Goal: Book appointment/travel/reservation

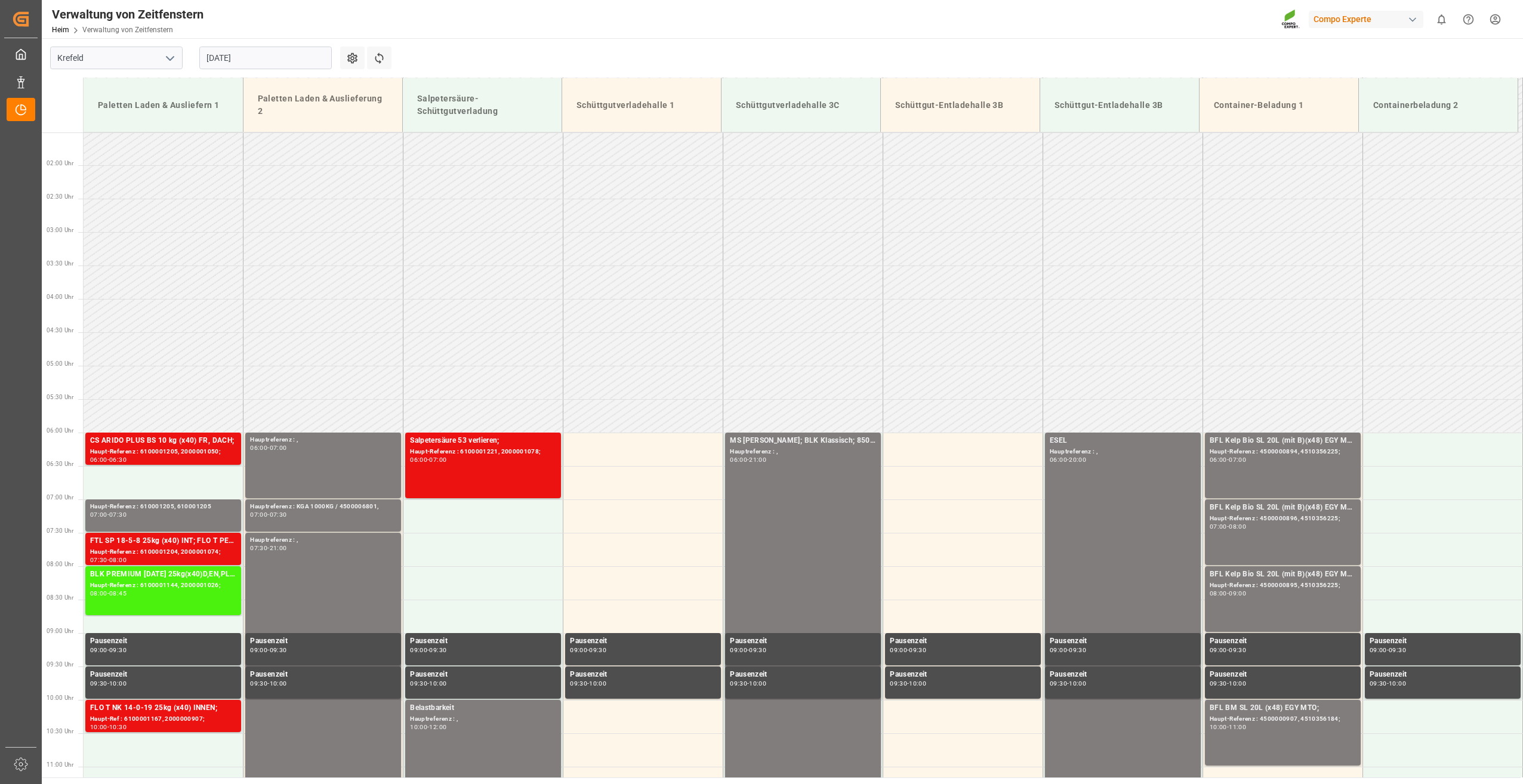
scroll to position [81, 0]
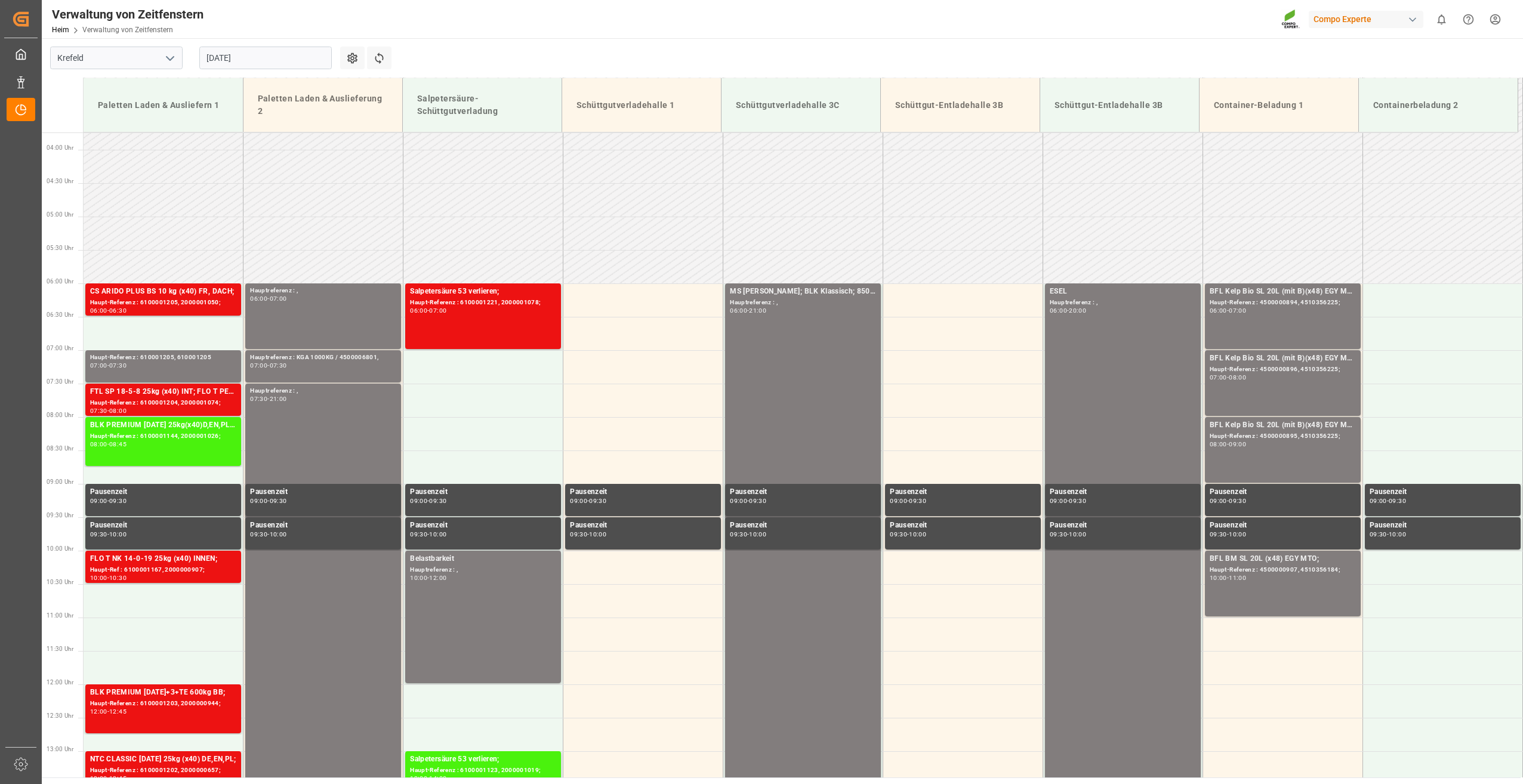
scroll to position [260, 0]
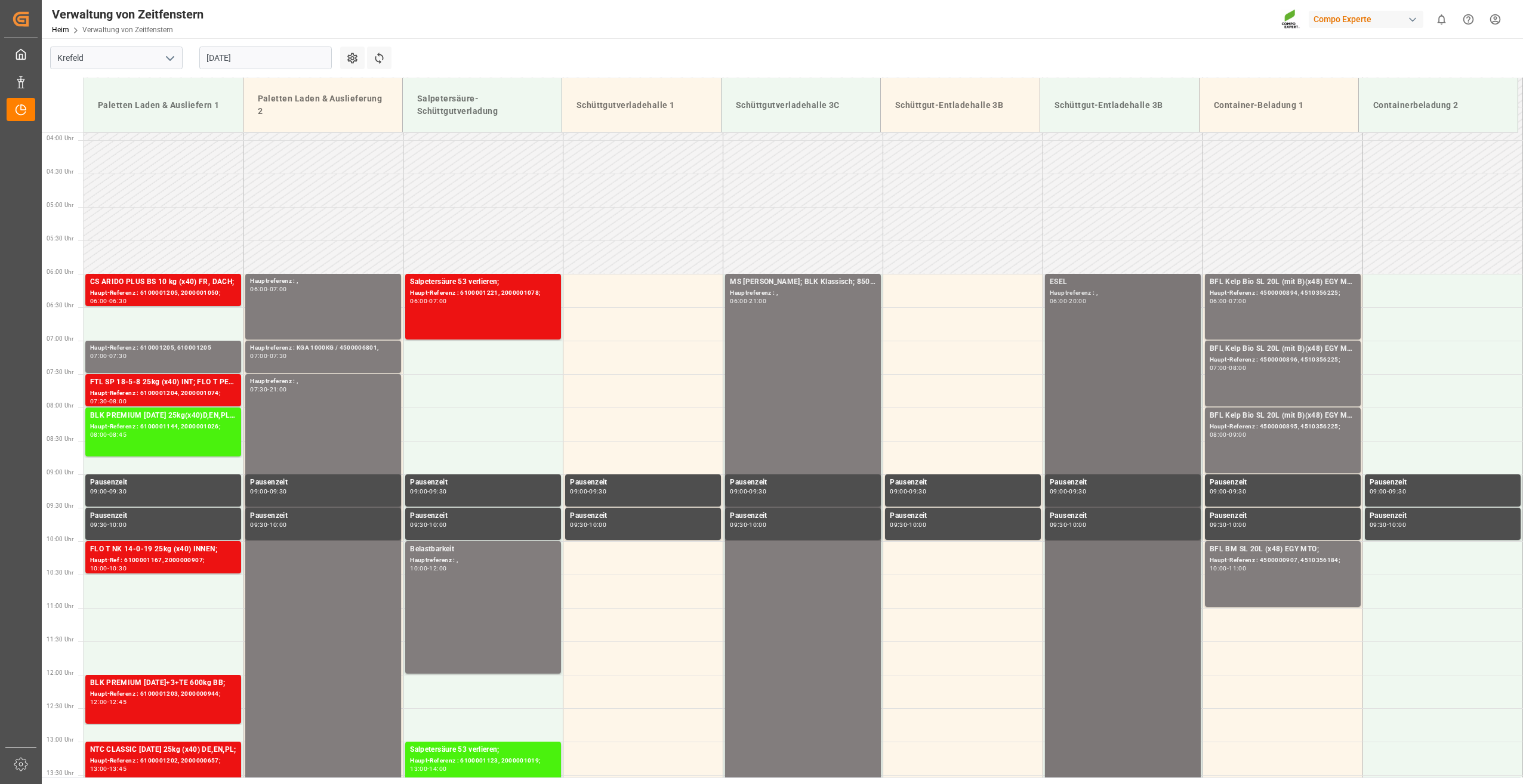
click at [1106, 423] on div "ESEL Hauptreferenz : , 06:00 - 20:00" at bounding box center [1123, 741] width 147 height 930
click at [1225, 314] on div "BFL Kelp Bio SL 20L (mit B)(x48) EGY MTO; Haupt-Referenz : 4500000894, 45103562…" at bounding box center [1283, 307] width 147 height 61
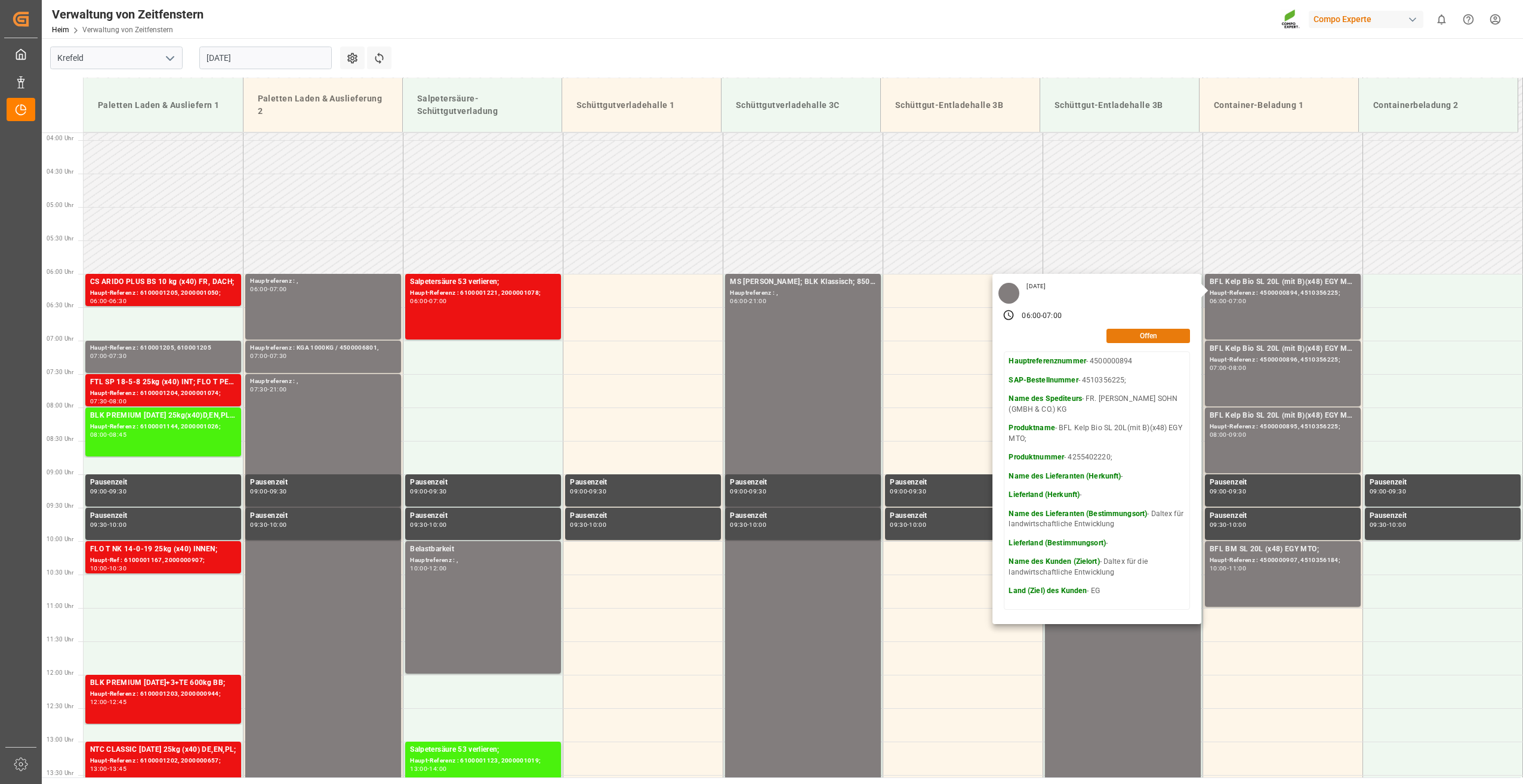
click at [1156, 341] on button "Offen" at bounding box center [1148, 336] width 83 height 14
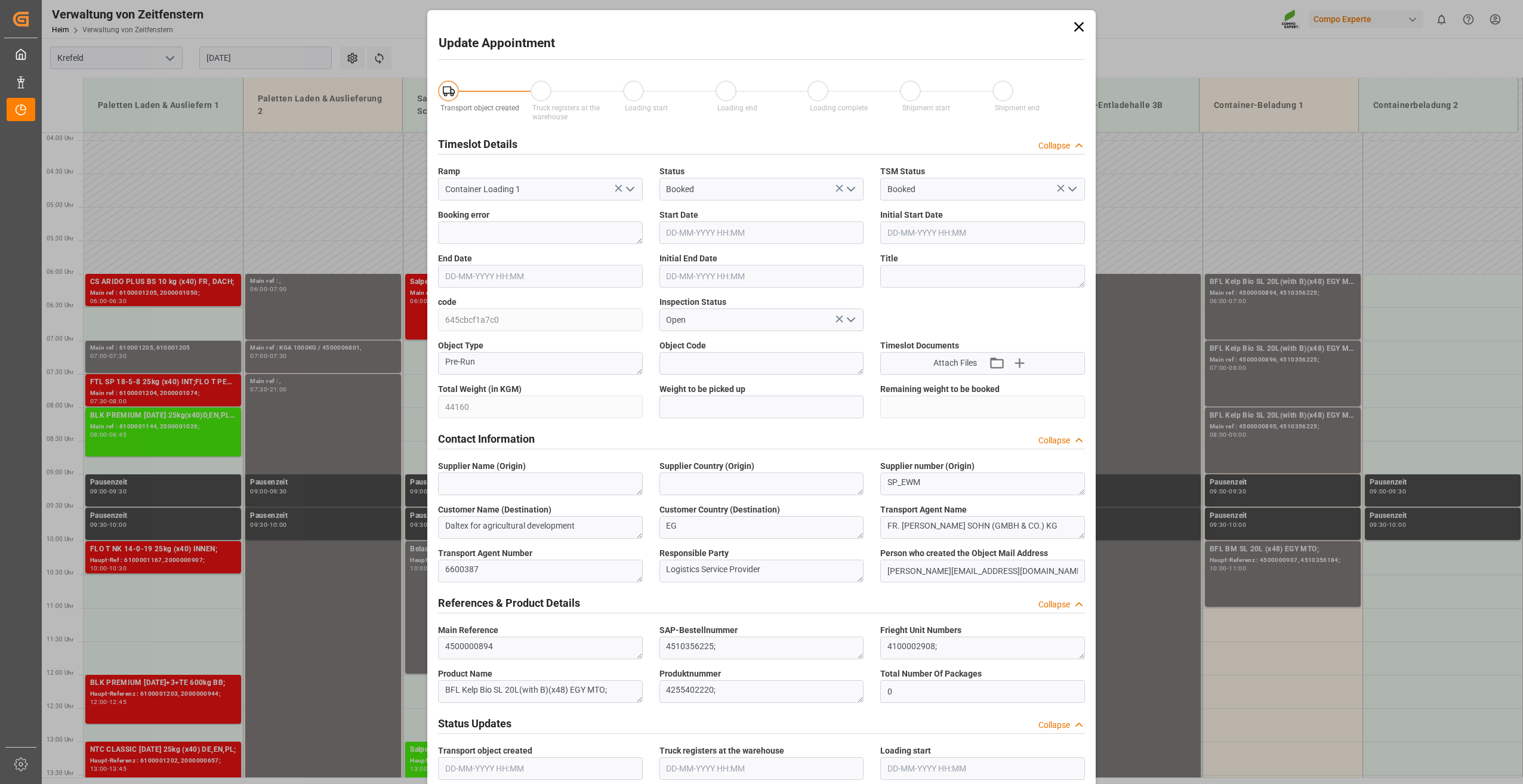
type input "44160"
type input "0"
type input "[DATE] 06:00"
type input "[DATE] 07:00"
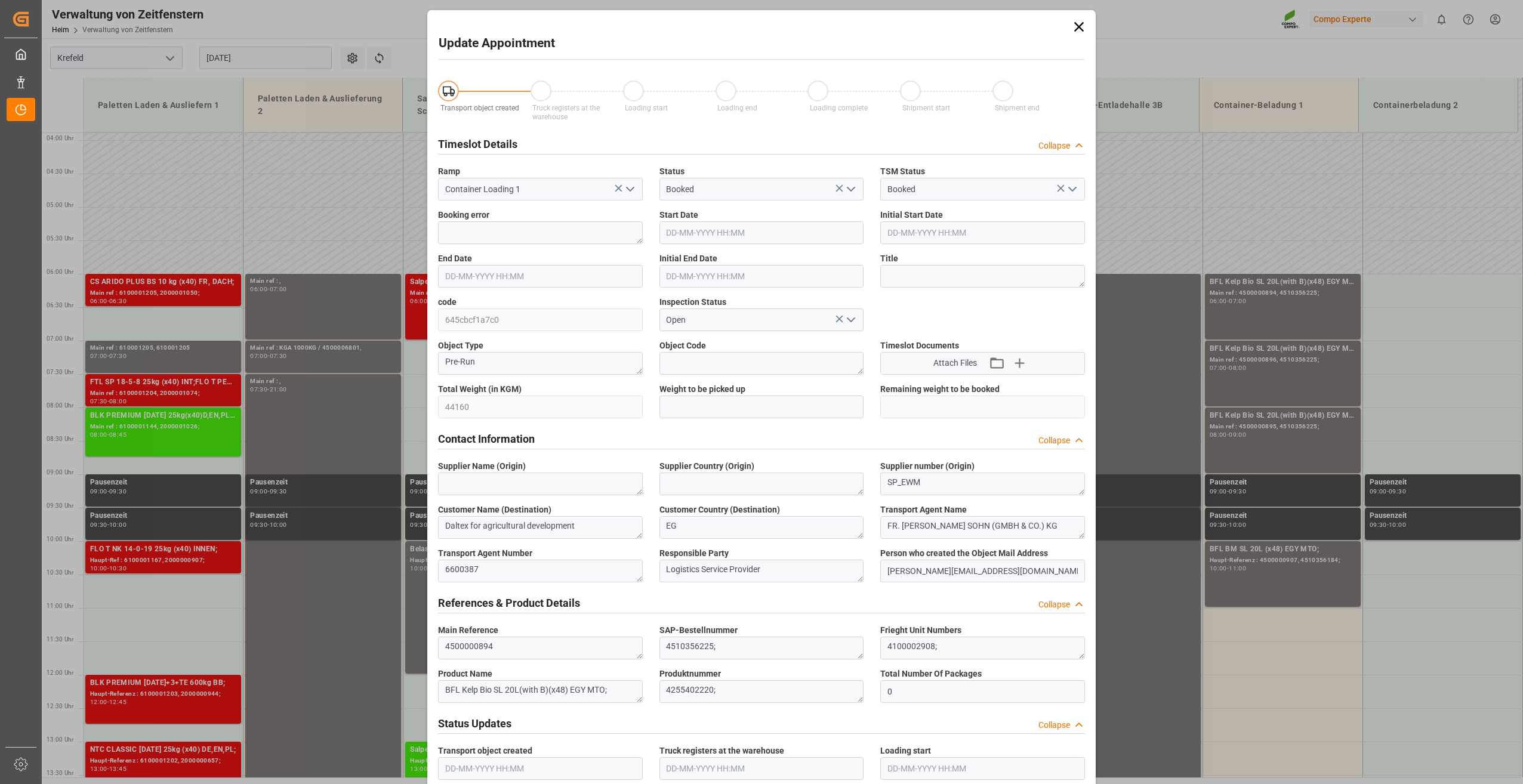
type input "[DATE] 06:30"
type input "[DATE] 16:24"
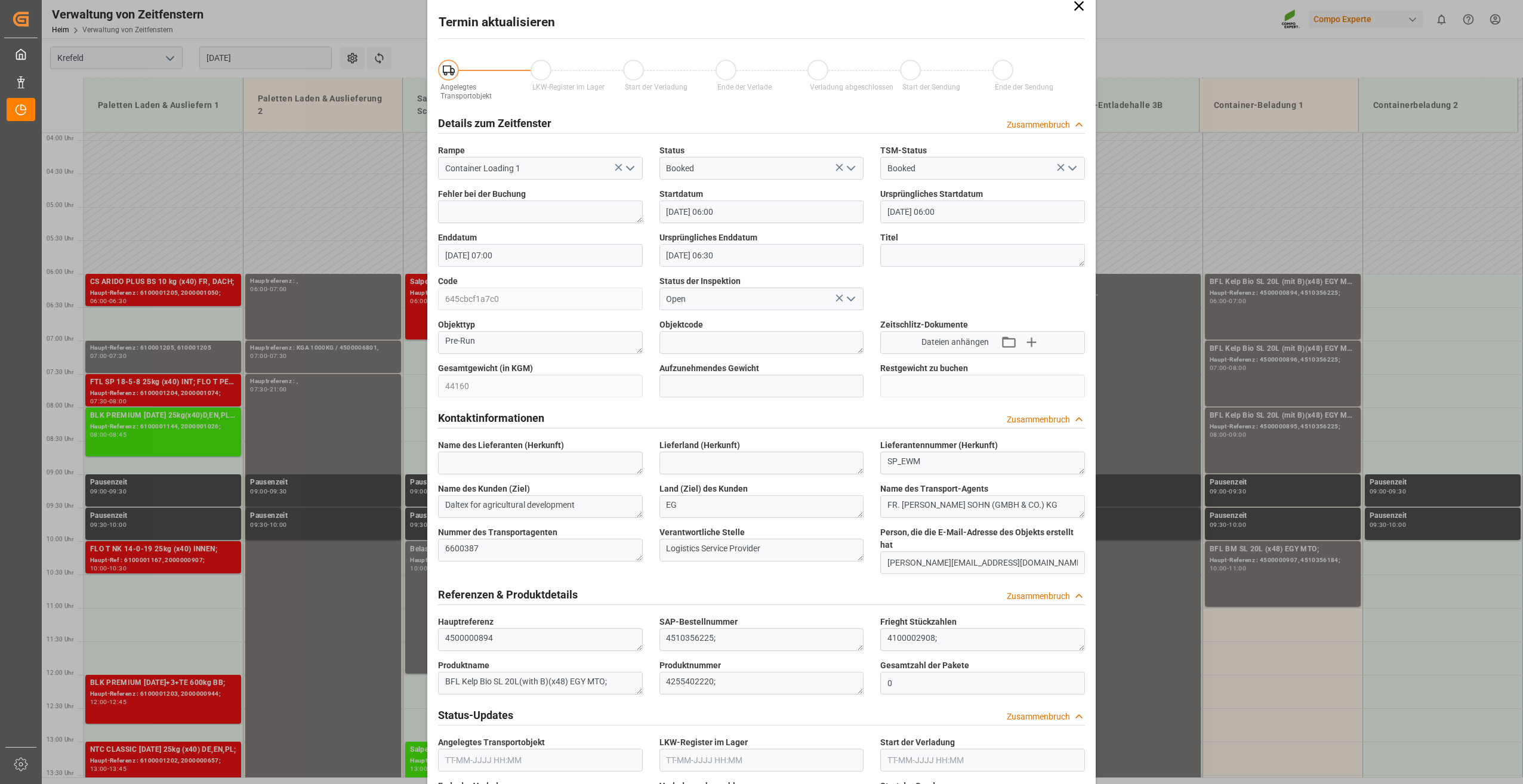
scroll to position [0, 0]
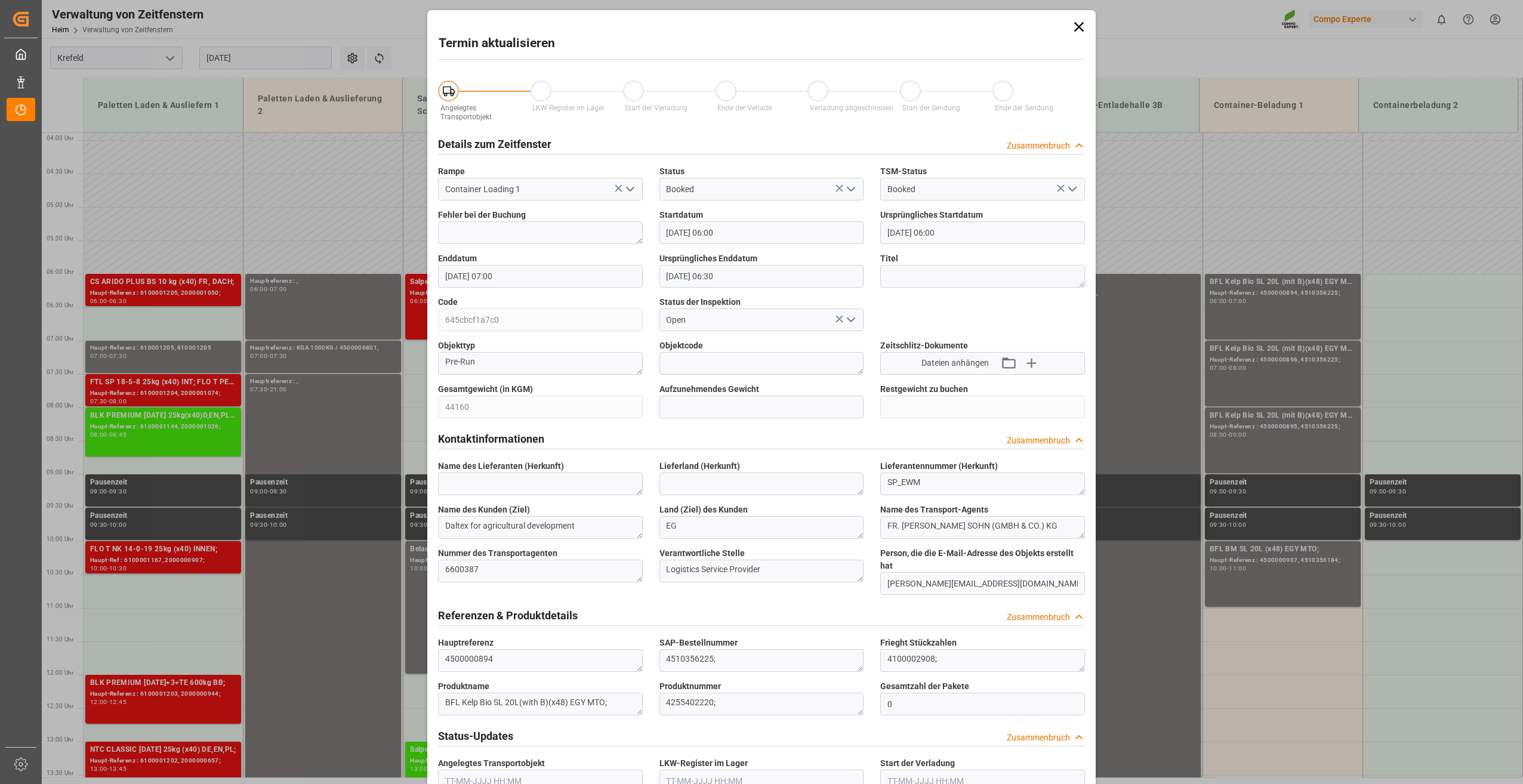
click at [1080, 22] on icon at bounding box center [1079, 26] width 17 height 17
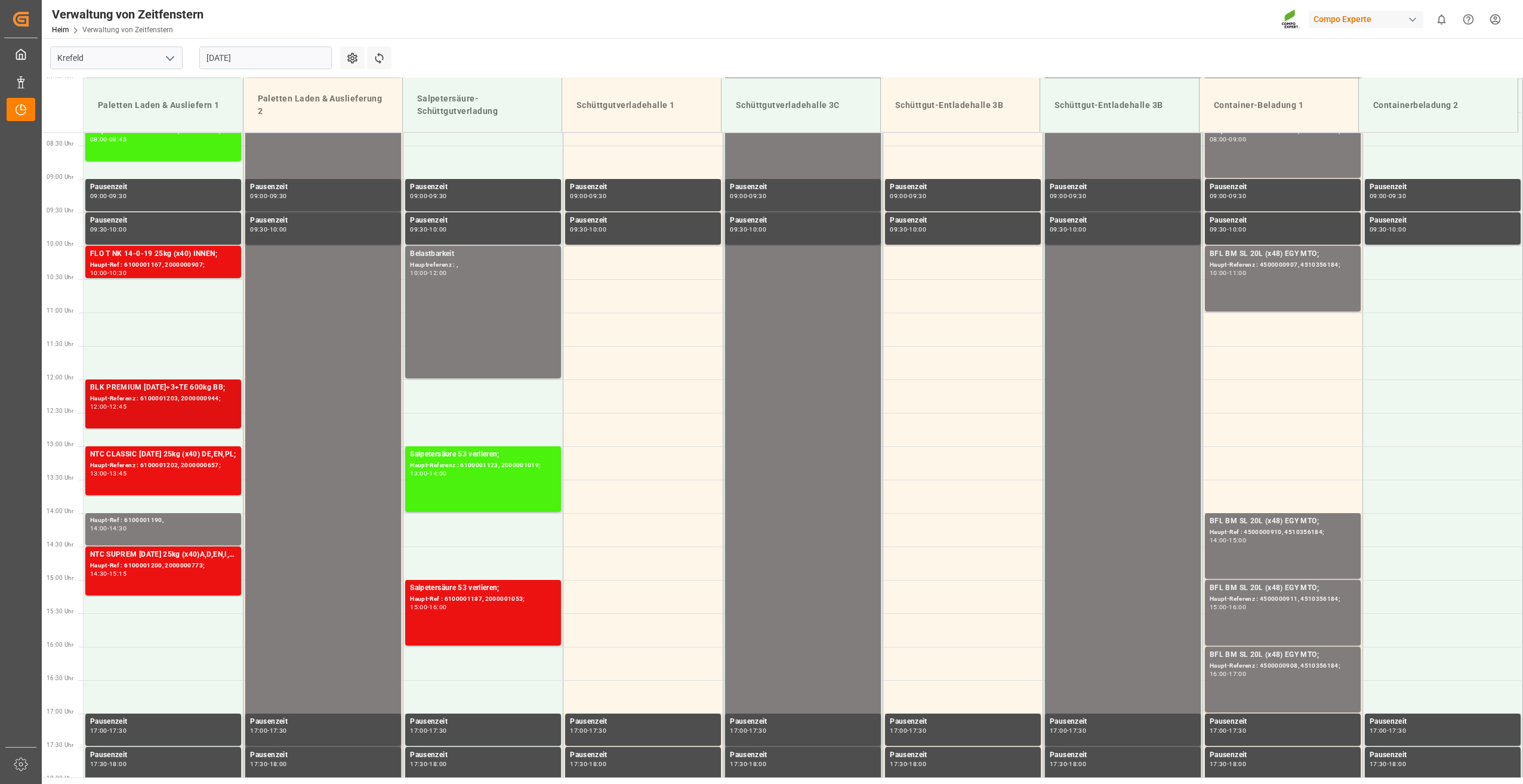
scroll to position [558, 0]
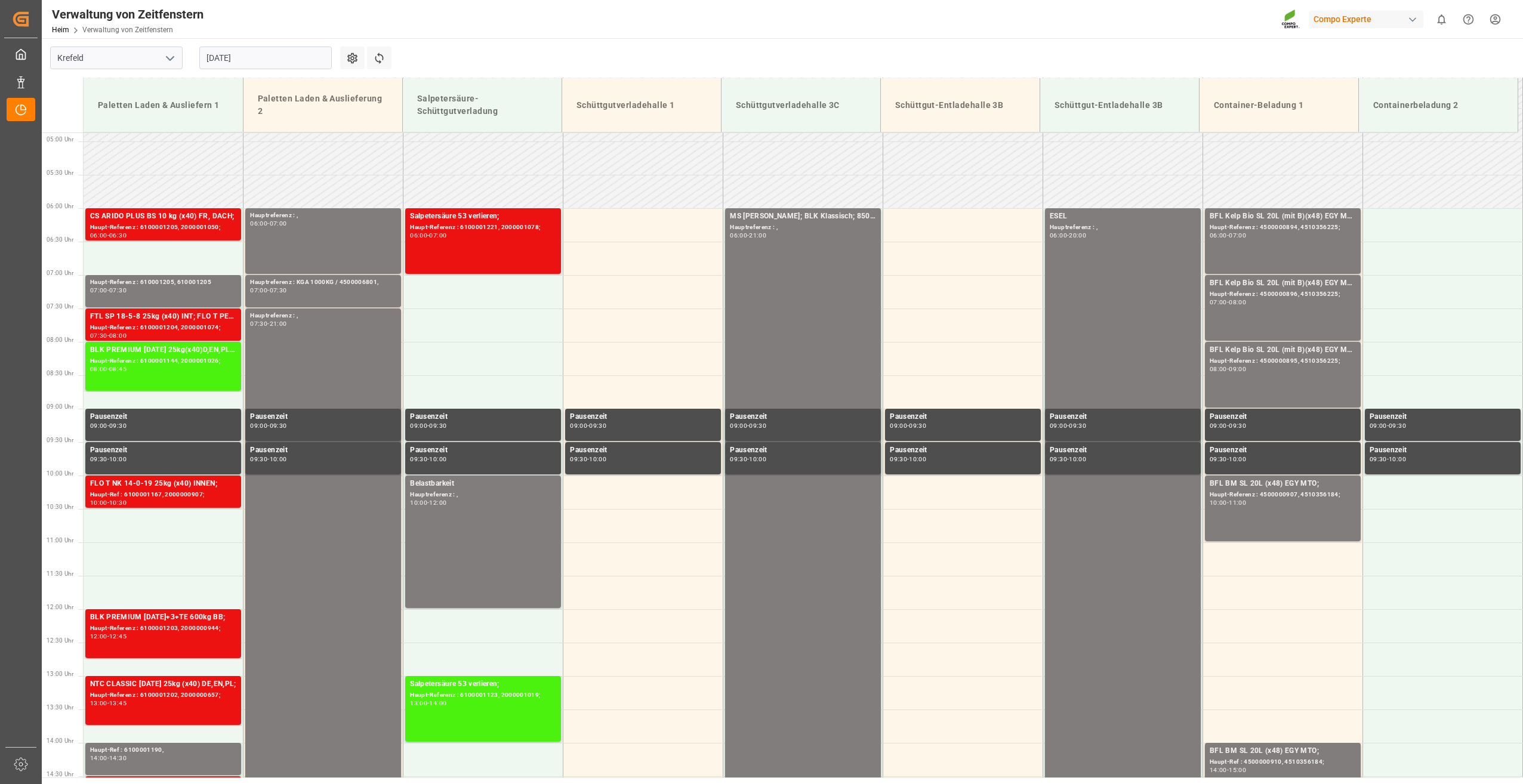
scroll to position [326, 0]
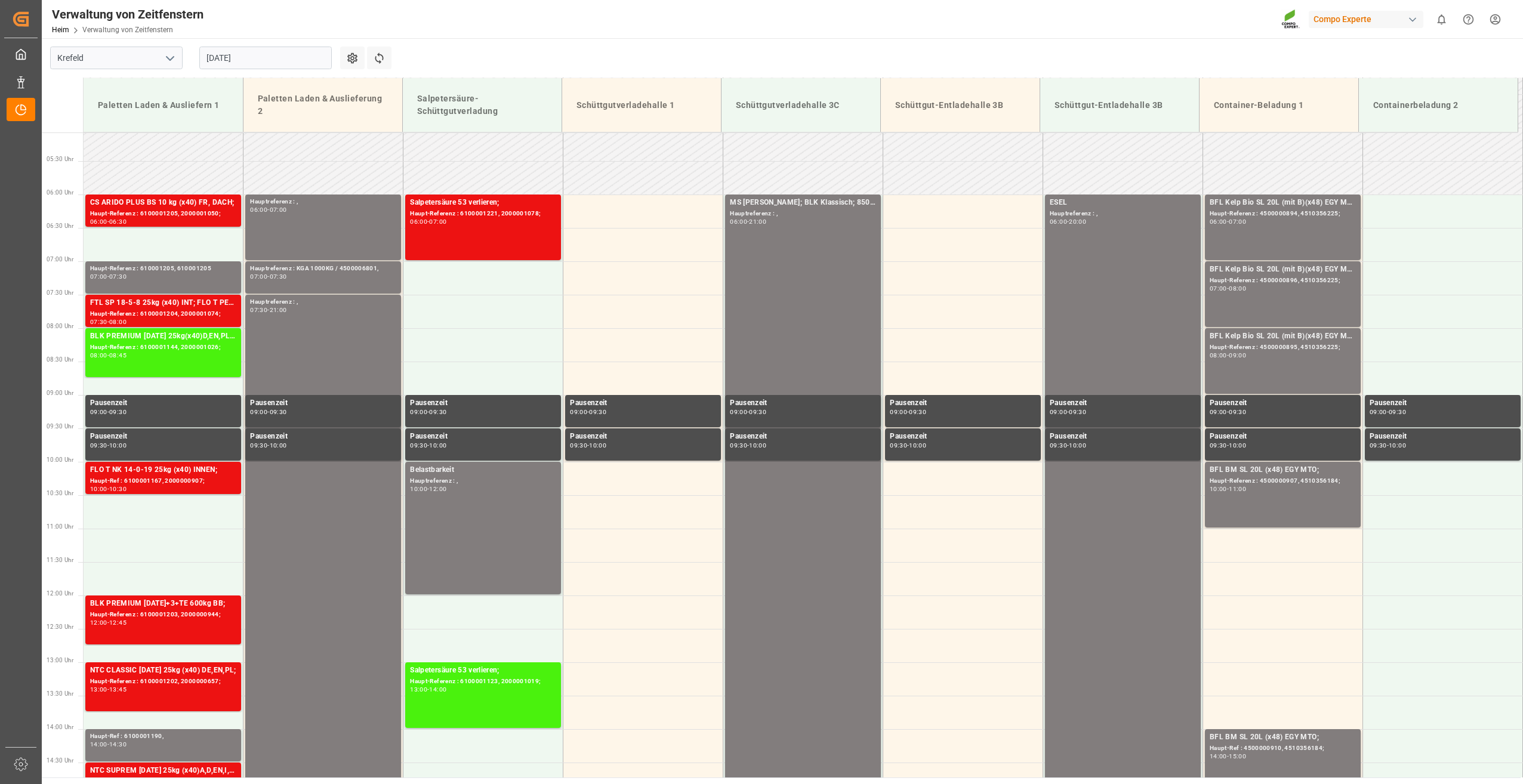
click at [284, 57] on input "[DATE]" at bounding box center [265, 58] width 132 height 22
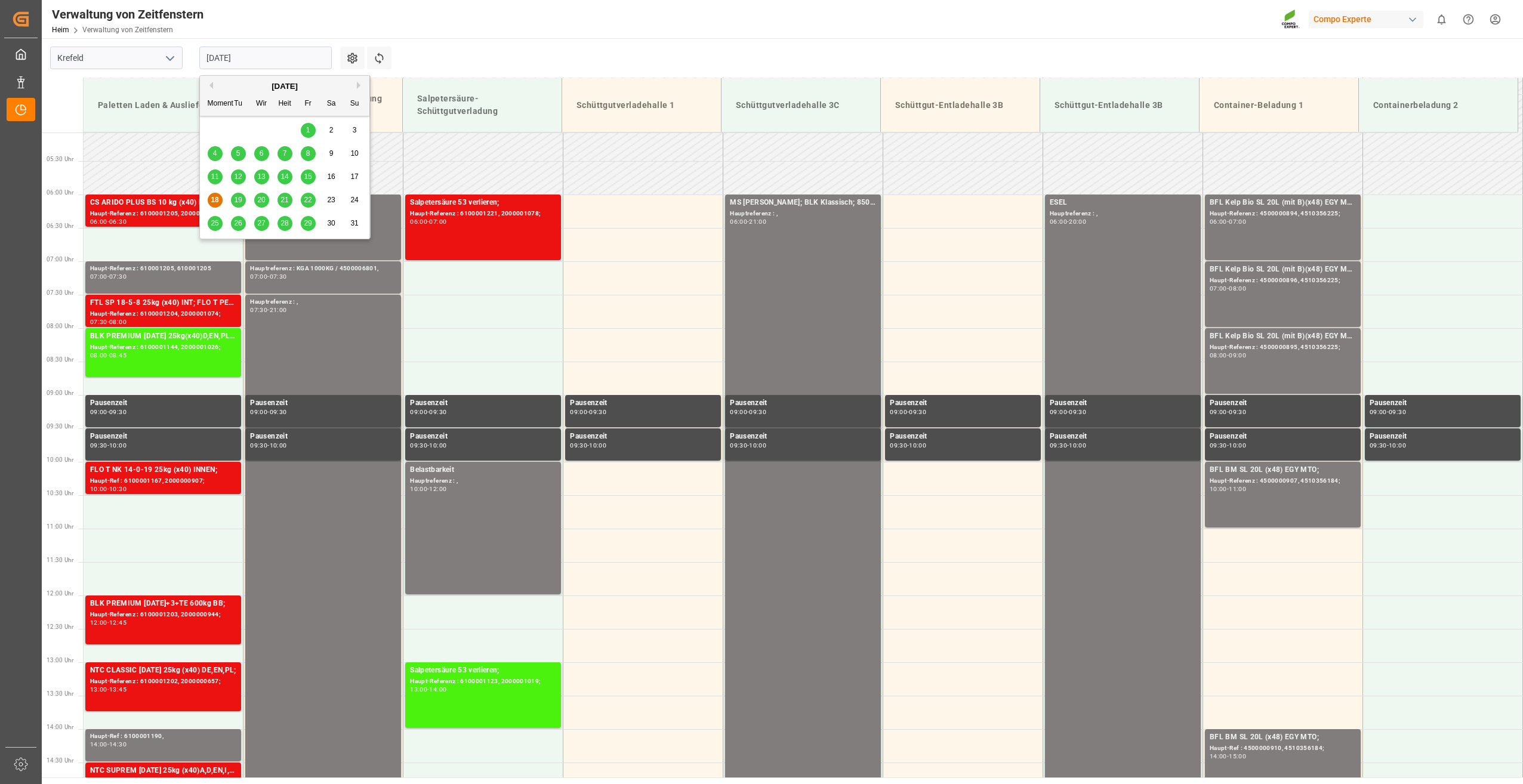
click at [237, 201] on span "19" at bounding box center [237, 200] width 7 height 8
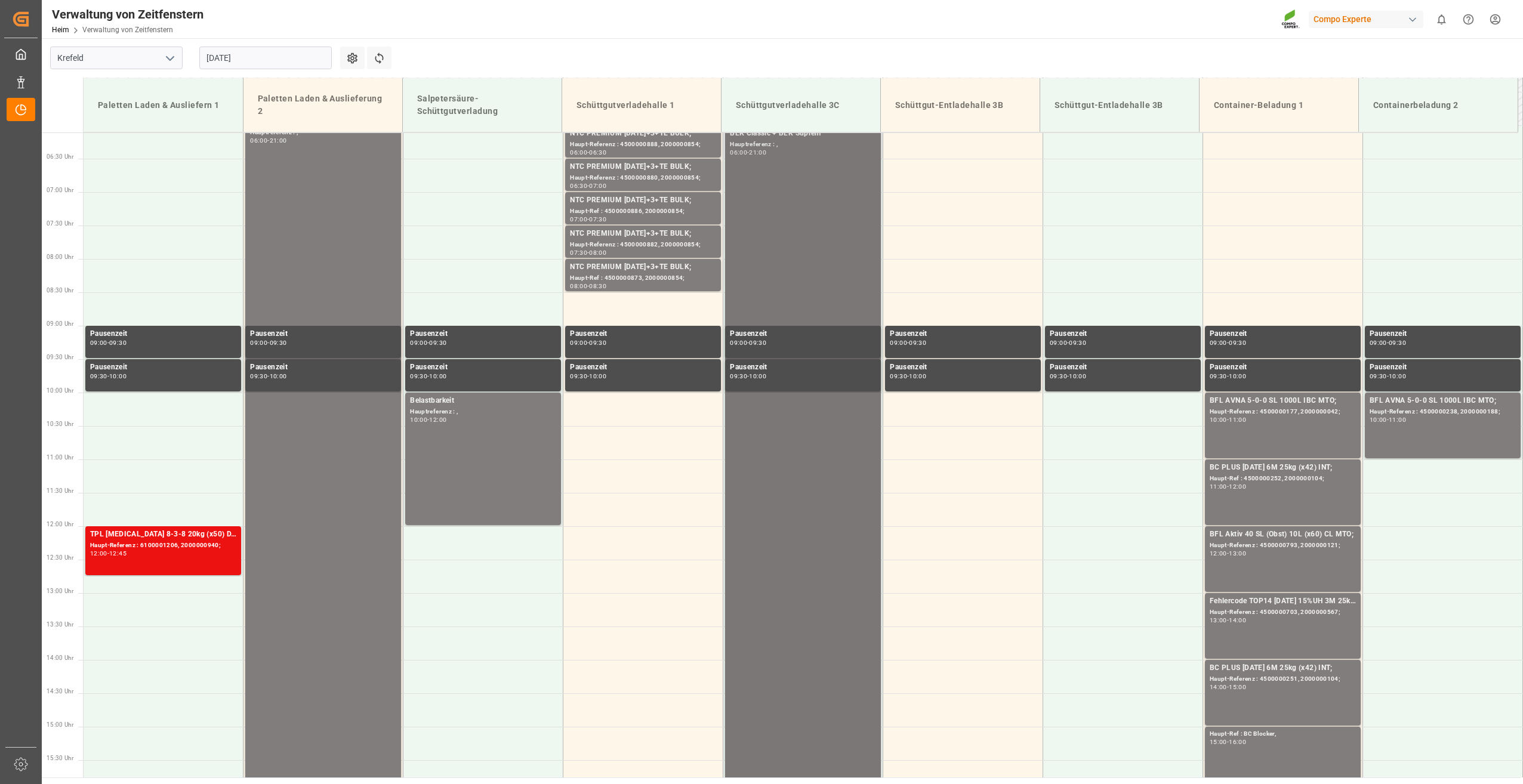
scroll to position [267, 0]
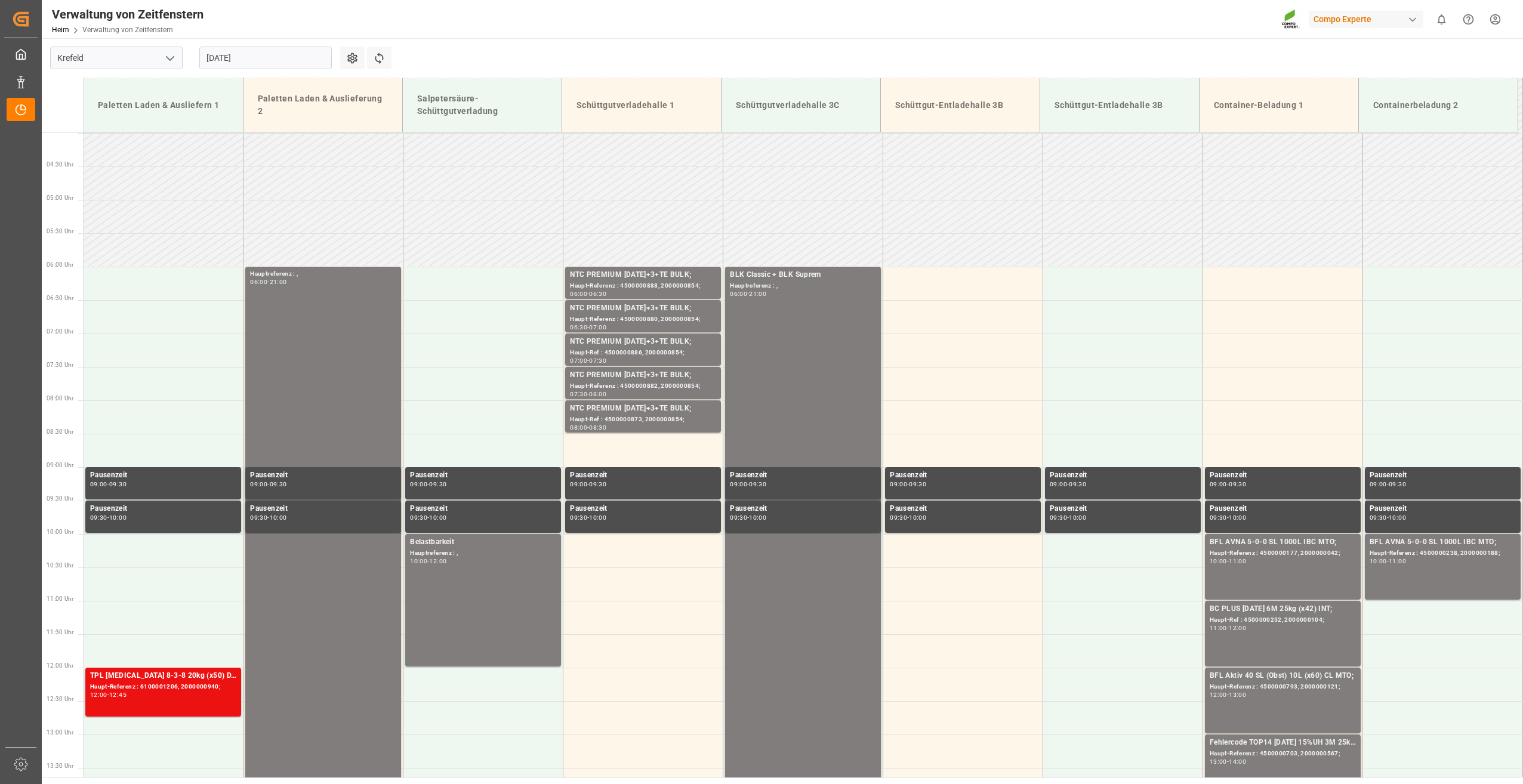
click at [269, 56] on input "[DATE]" at bounding box center [265, 58] width 132 height 22
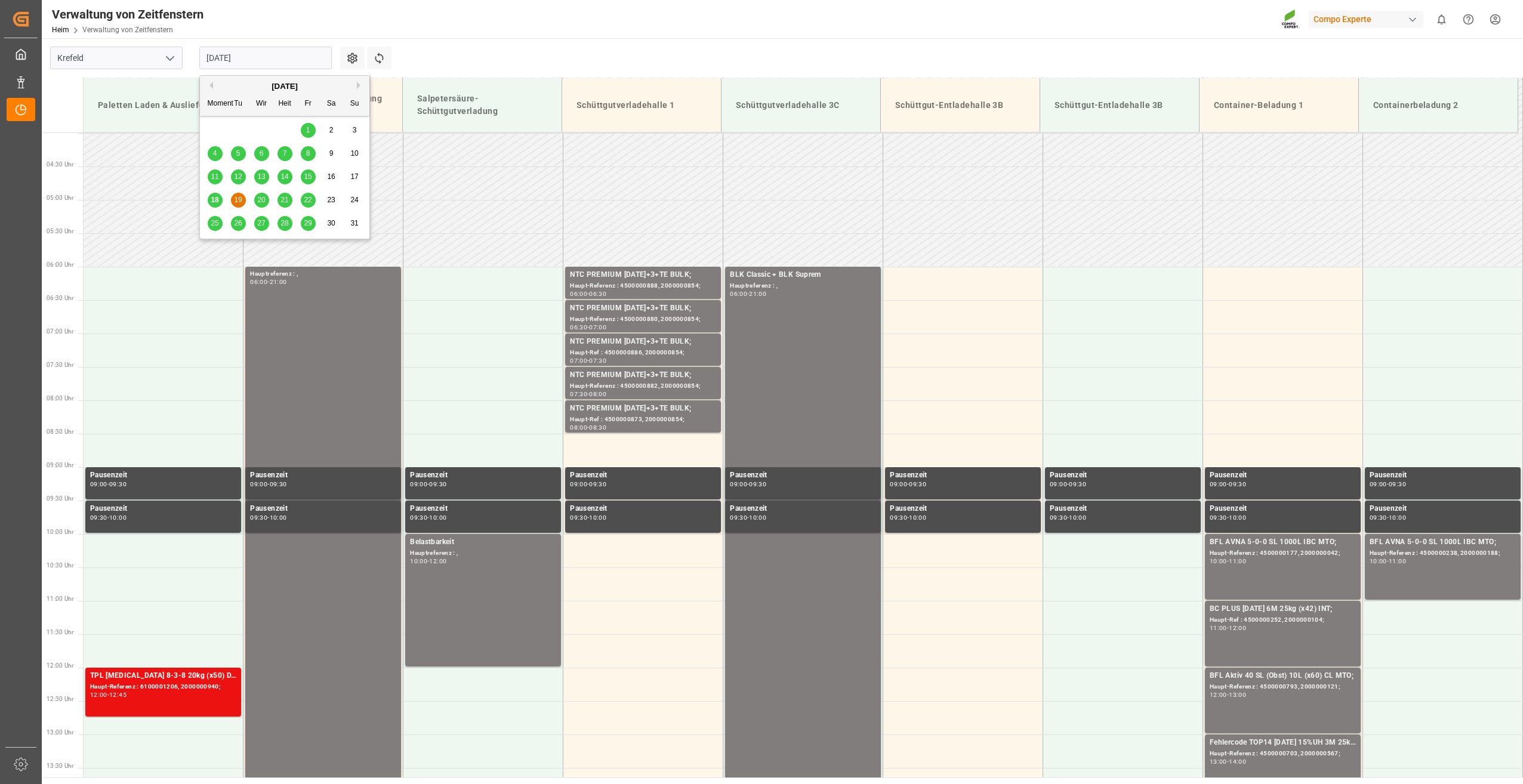
click at [260, 199] on span "20" at bounding box center [261, 200] width 7 height 8
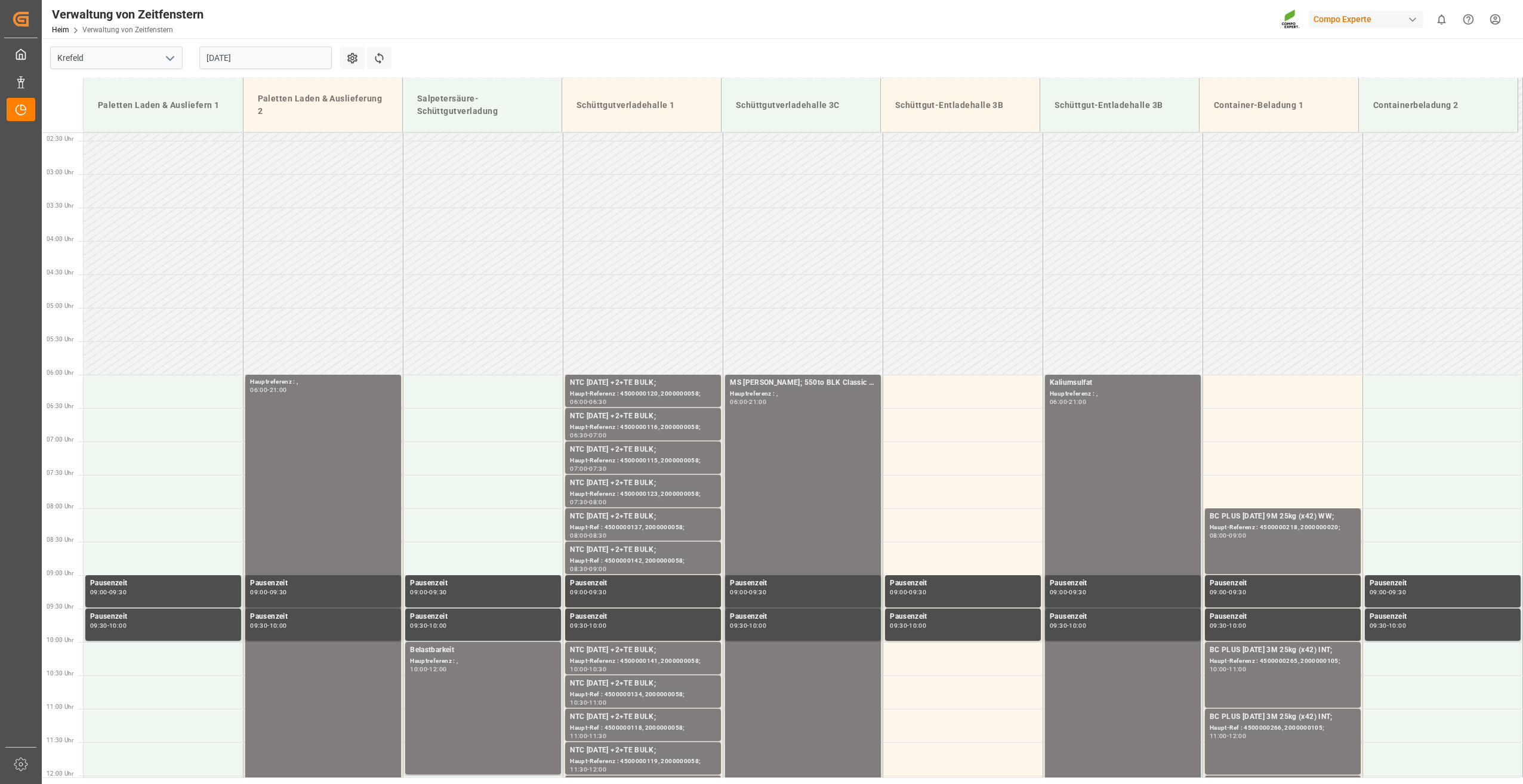
scroll to position [326, 0]
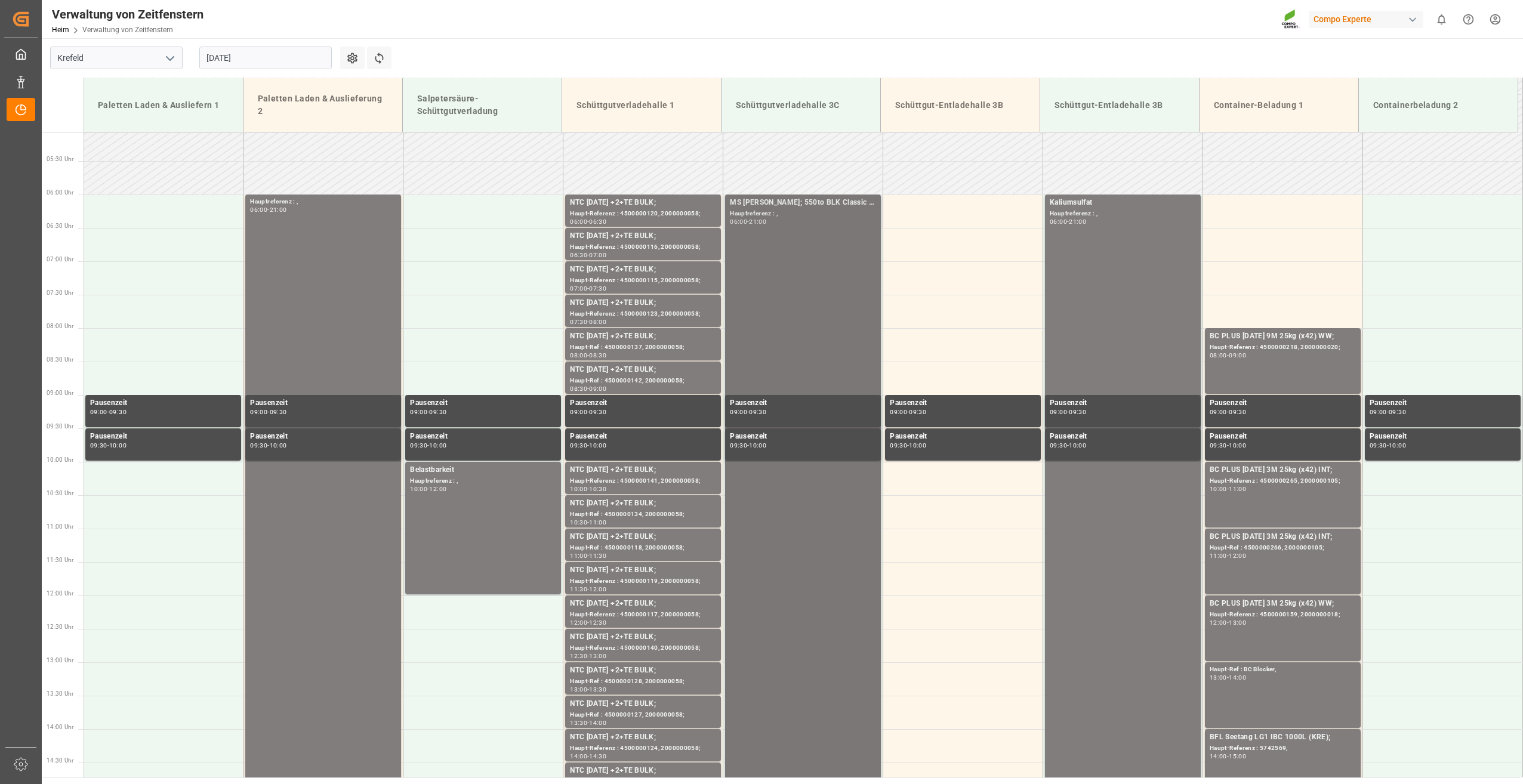
click at [784, 256] on div "MS Vitador; 550to BLK Classic + 600 BLK Suprem Hauptreferenz : , 06:00 - 21:00" at bounding box center [803, 694] width 147 height 996
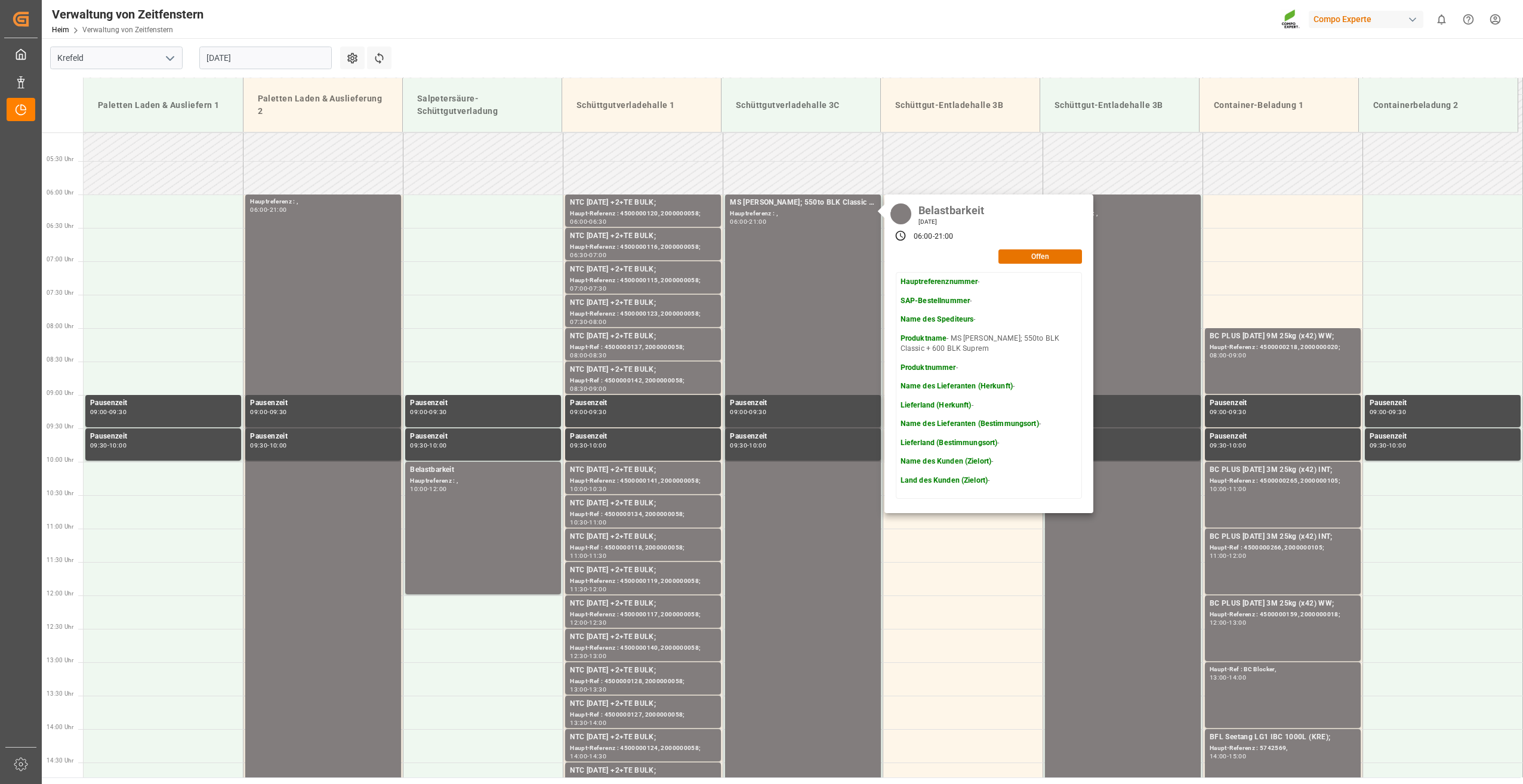
click at [280, 54] on input "20-08-2025" at bounding box center [265, 58] width 132 height 22
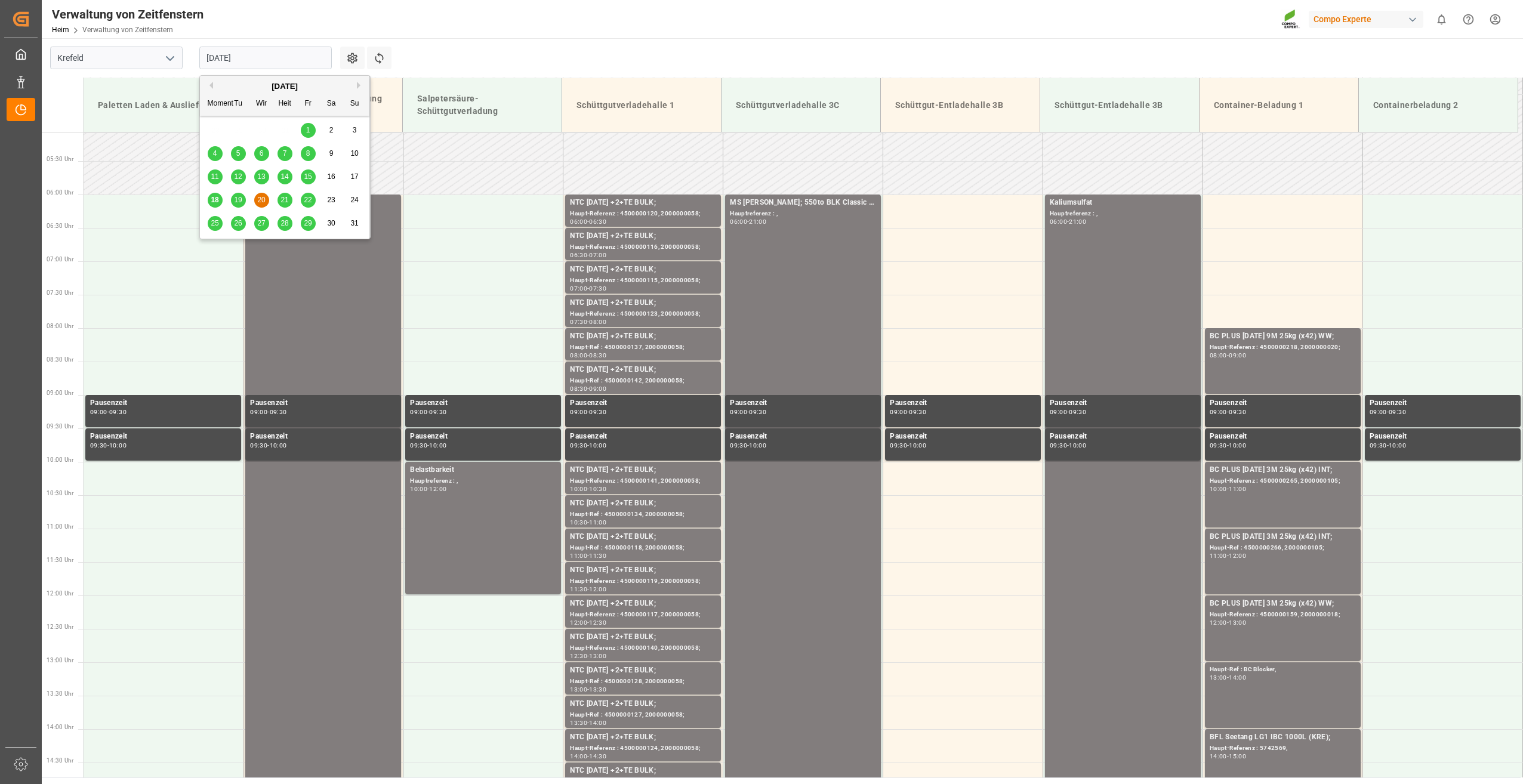
click at [237, 197] on span "19" at bounding box center [237, 200] width 7 height 8
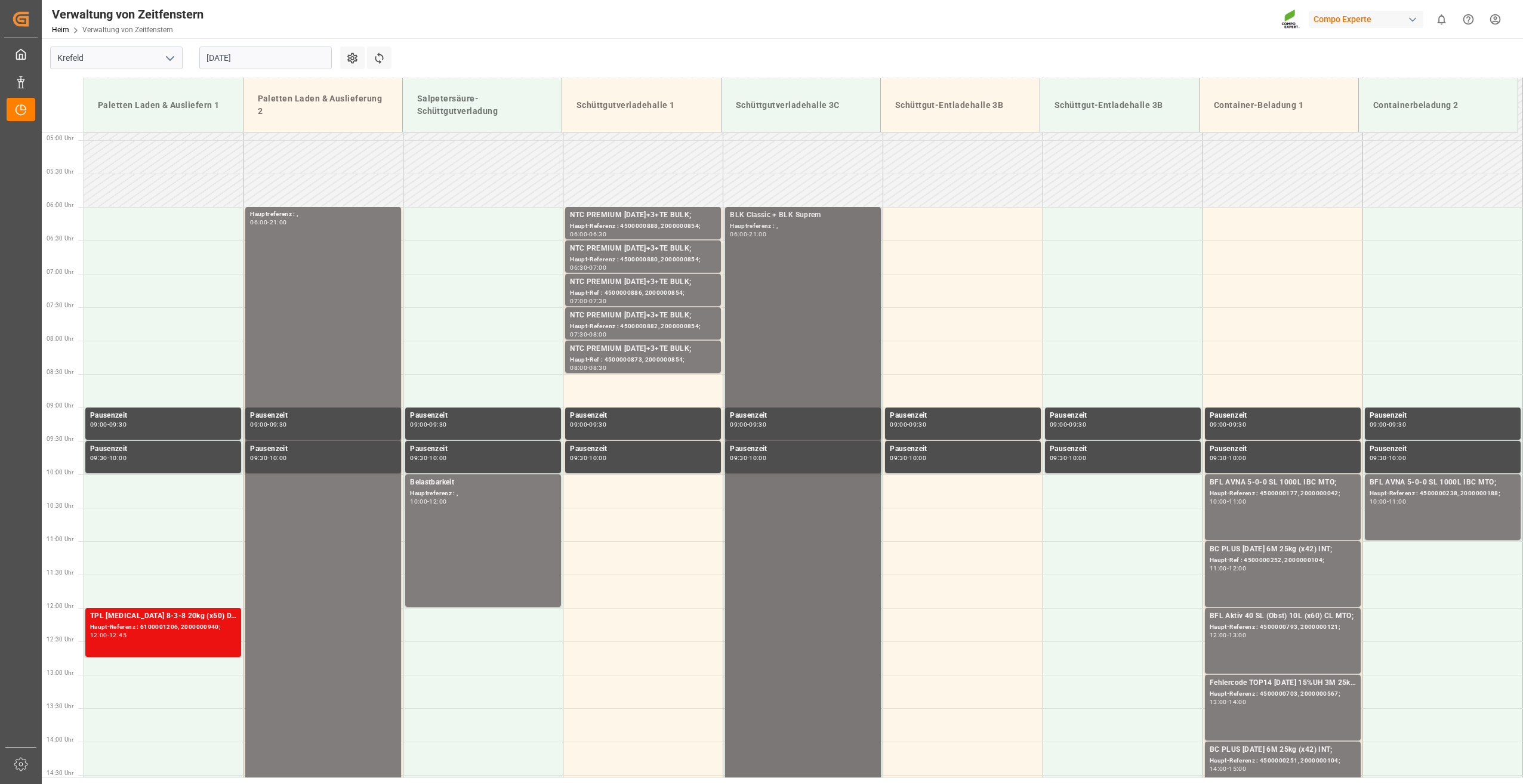
click at [825, 263] on div "BLK Classic + BLK Suprem Hauptreferenz : , 06:00 - 21:00" at bounding box center [803, 707] width 147 height 996
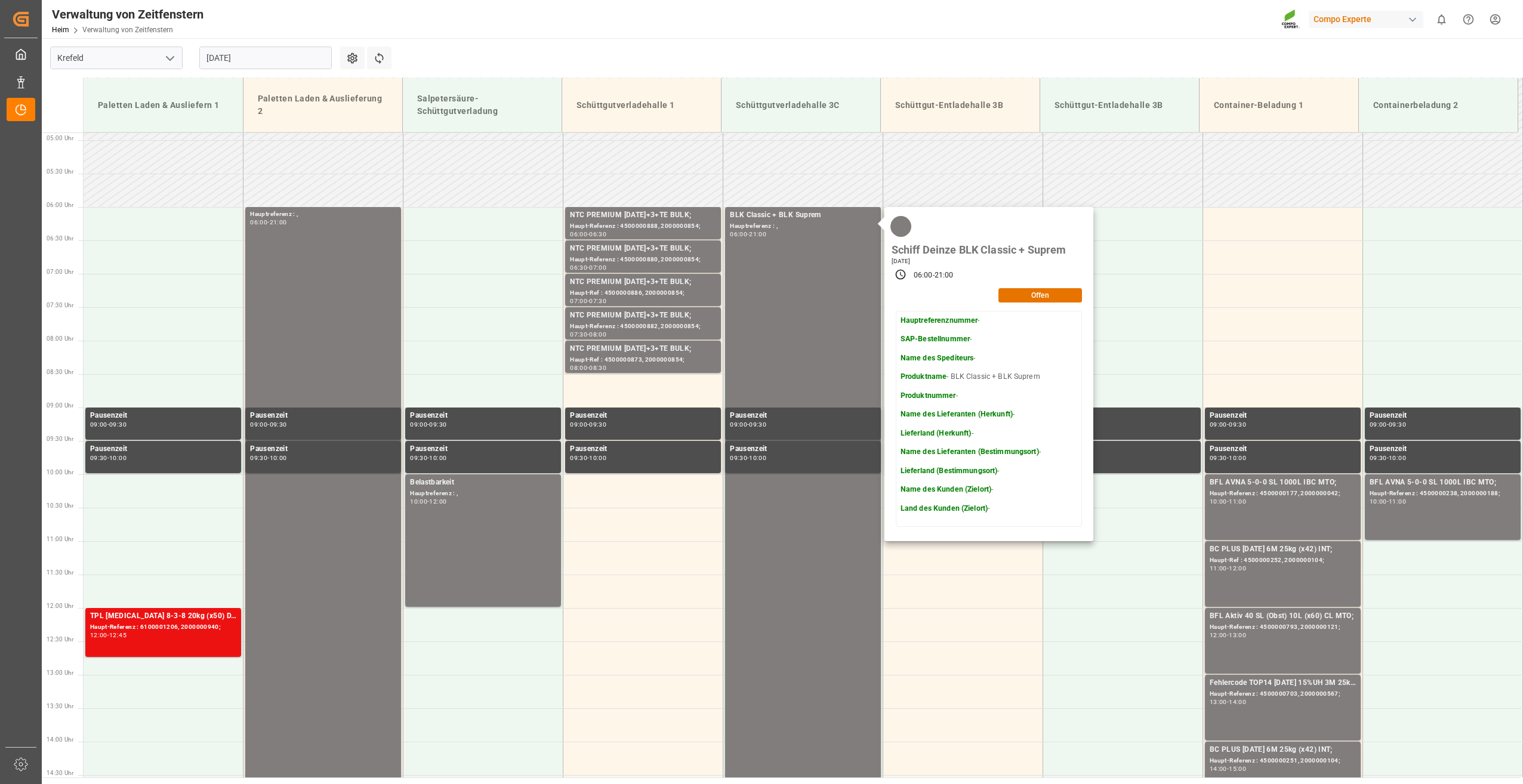
click at [290, 60] on input "19-08-2025" at bounding box center [265, 58] width 132 height 22
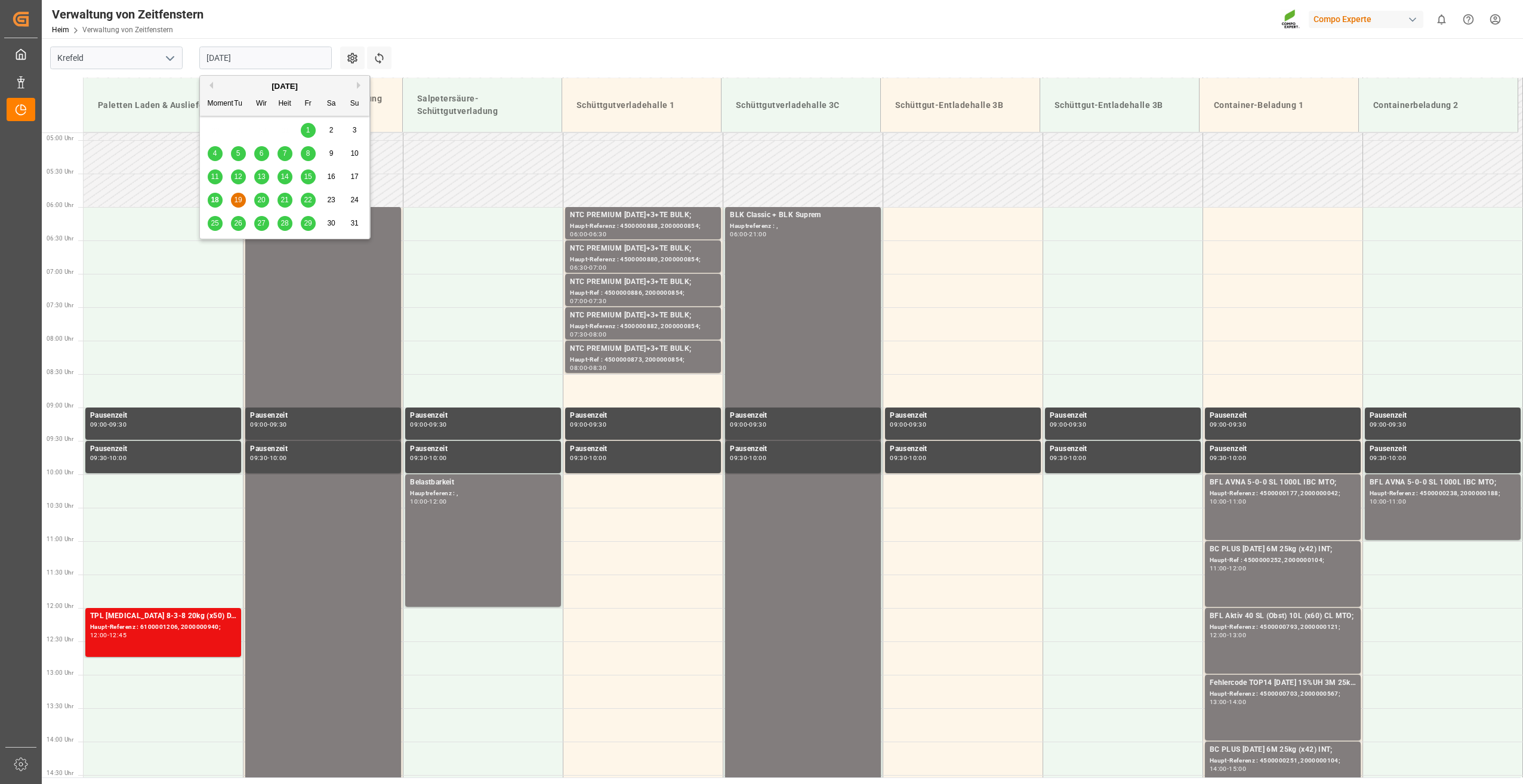
click at [215, 199] on span "18" at bounding box center [214, 200] width 7 height 8
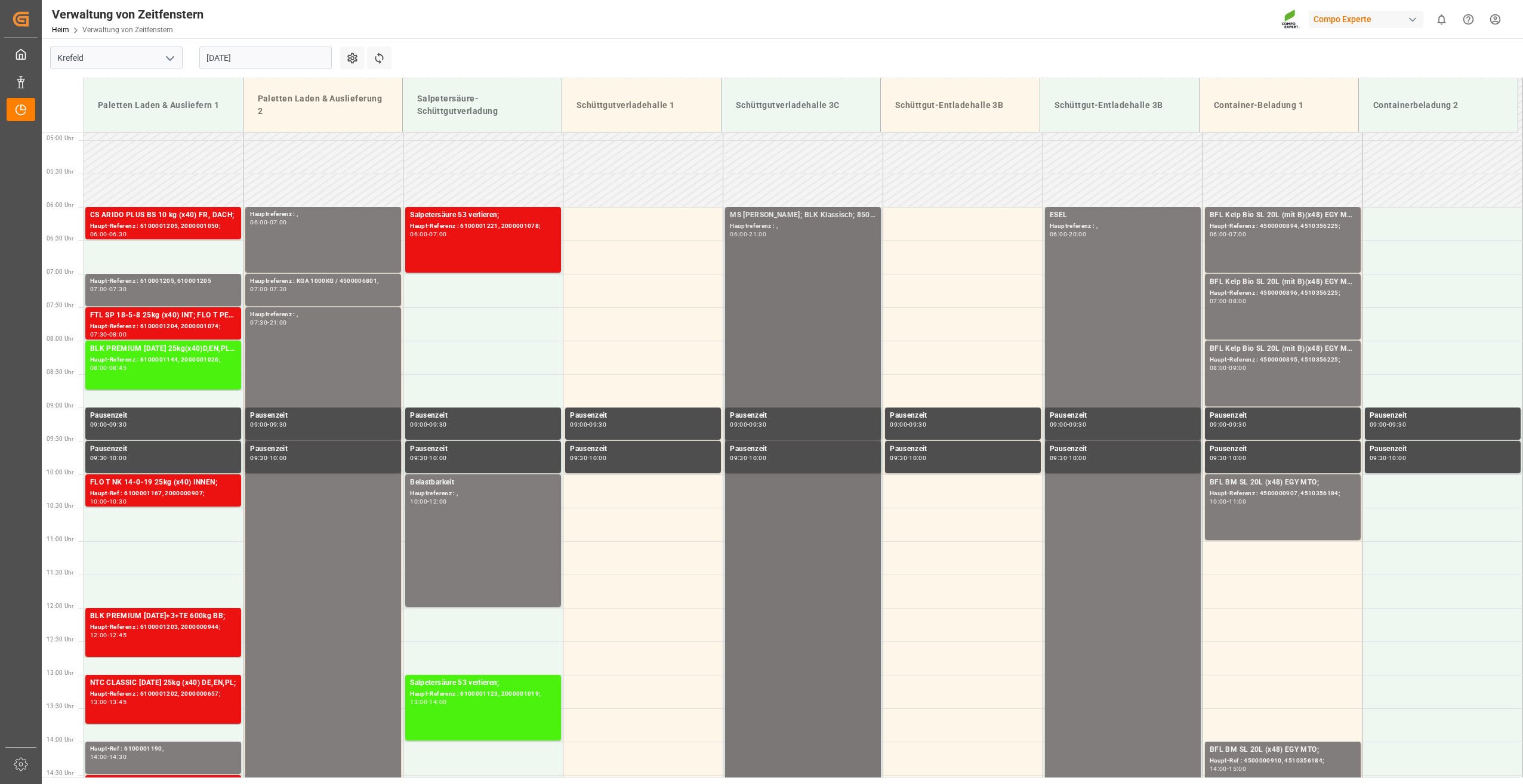
click at [796, 260] on div "MS Hendrina; BLK Klassisch; 850 bis Hauptreferenz : , 06:00 - 21:00" at bounding box center [803, 707] width 147 height 996
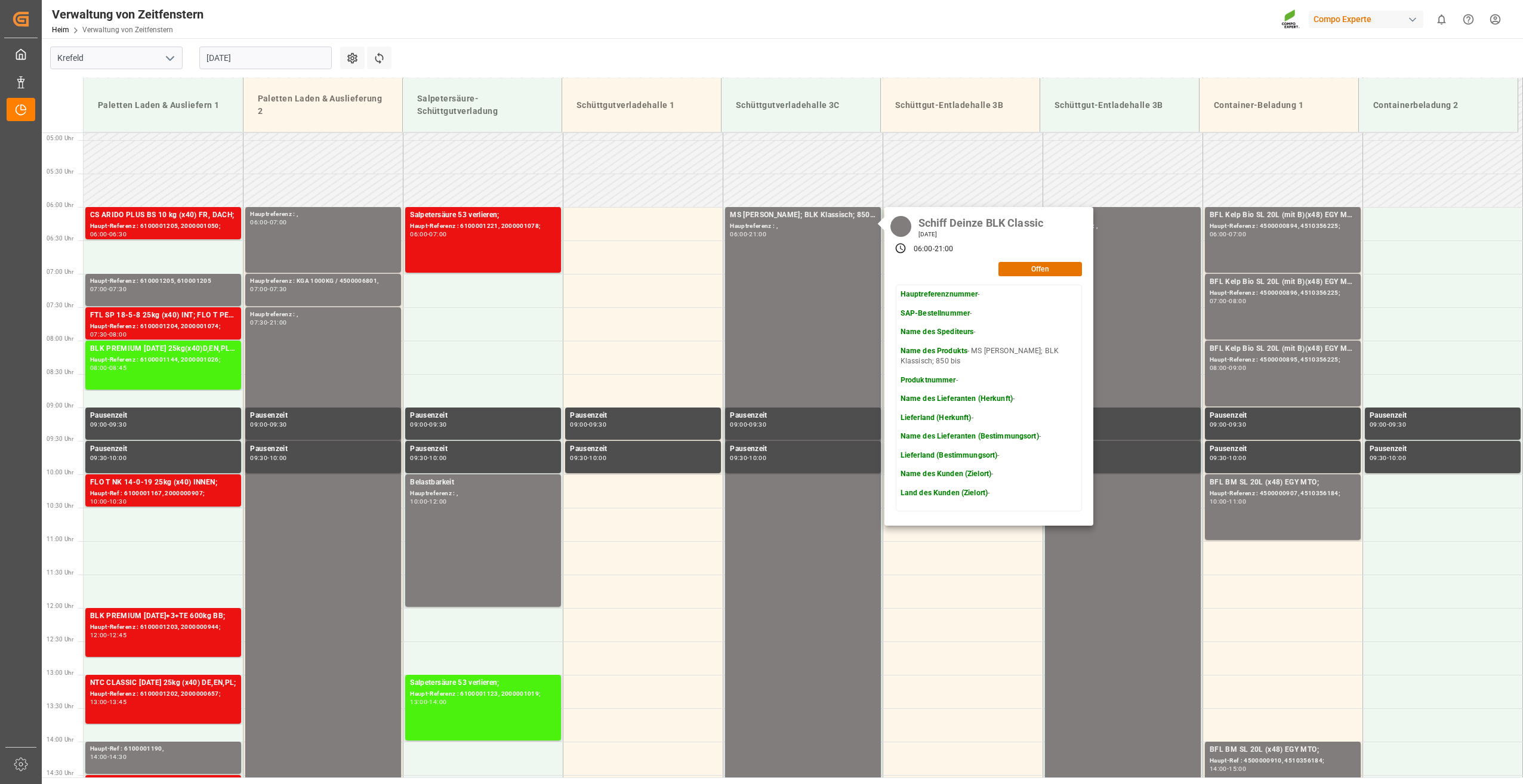
click at [261, 58] on input "[DATE]" at bounding box center [265, 58] width 132 height 22
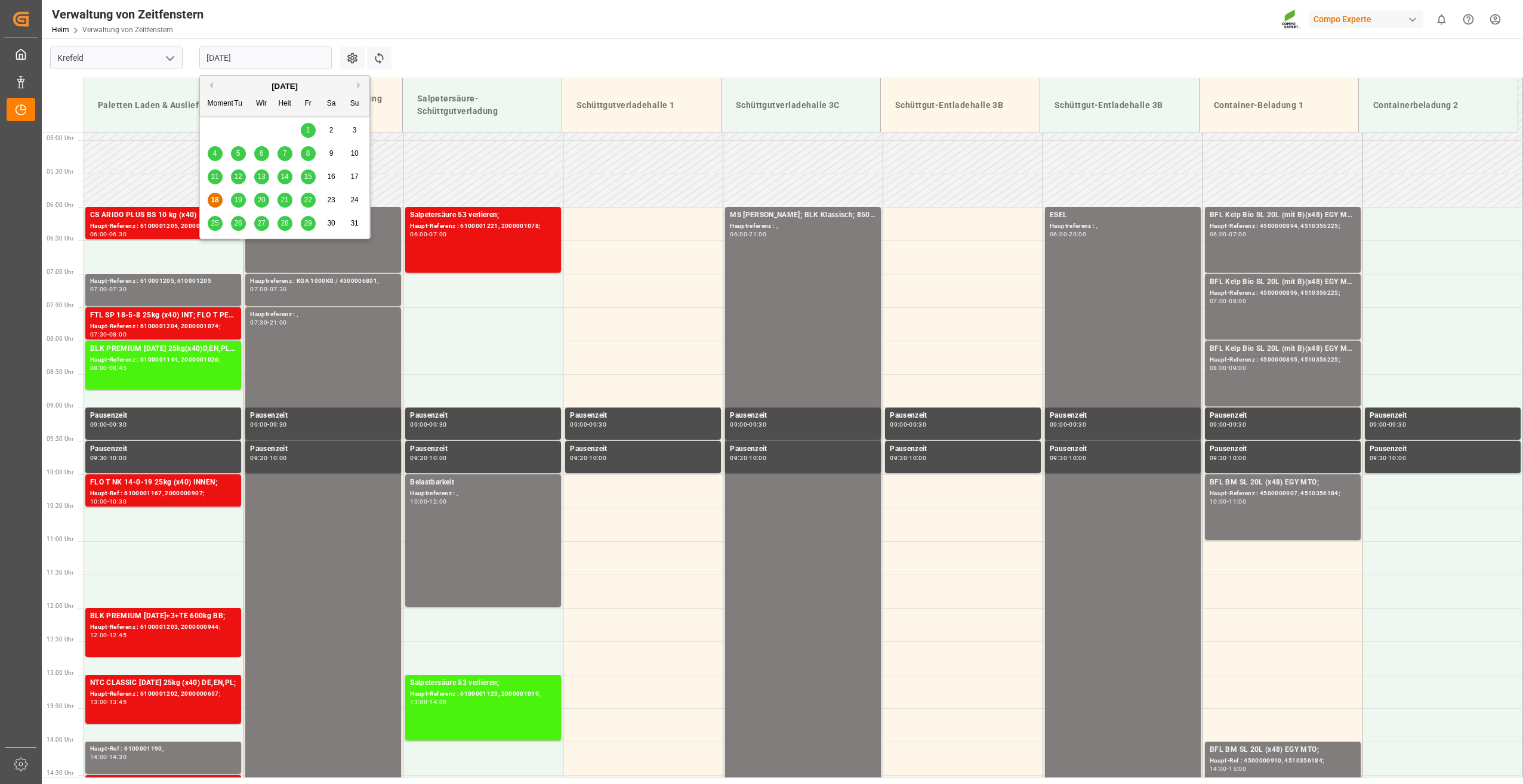
click at [240, 201] on span "19" at bounding box center [237, 200] width 7 height 8
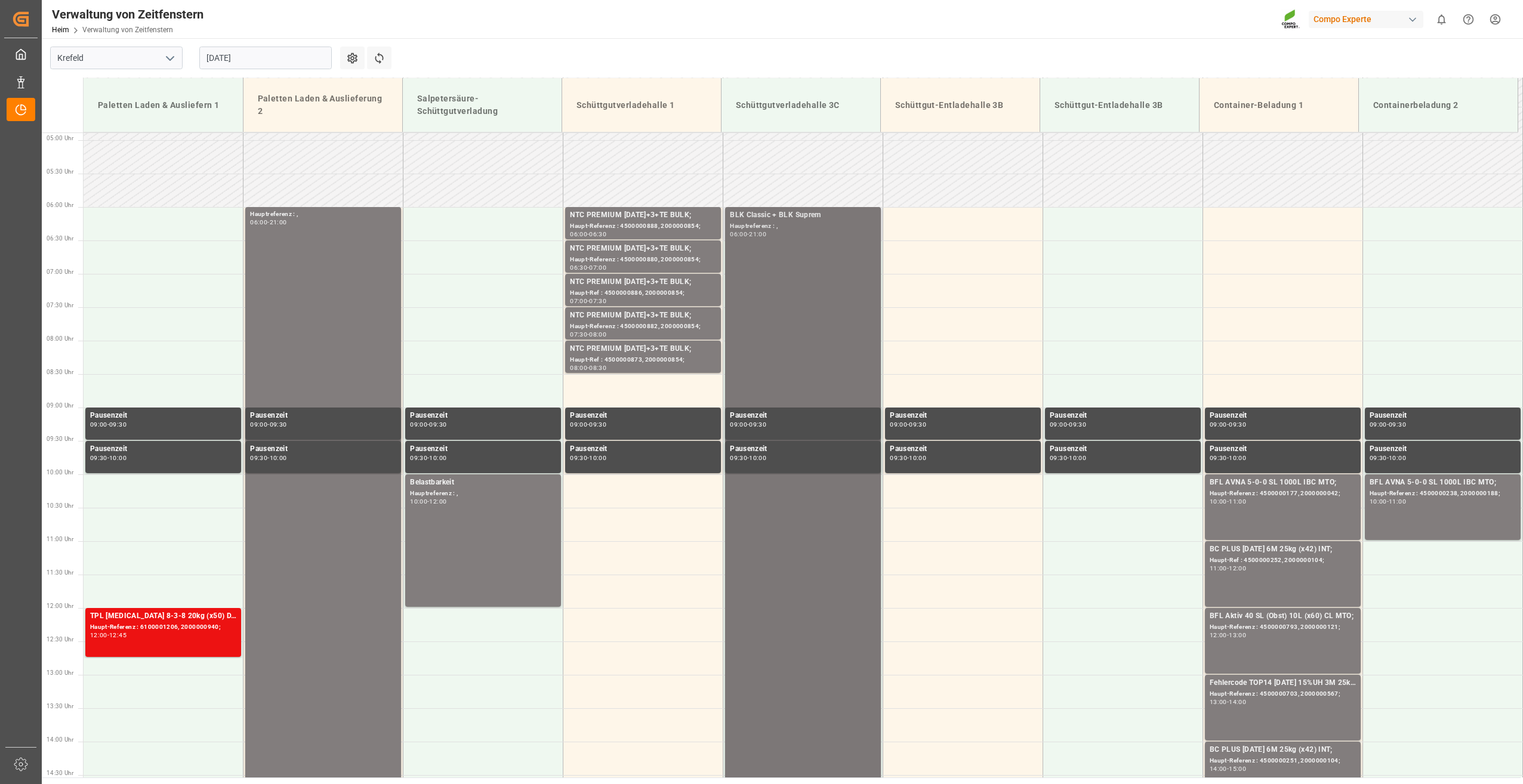
click at [800, 242] on div "BLK Classic + BLK Suprem Hauptreferenz : , 06:00 - 21:00" at bounding box center [803, 707] width 147 height 996
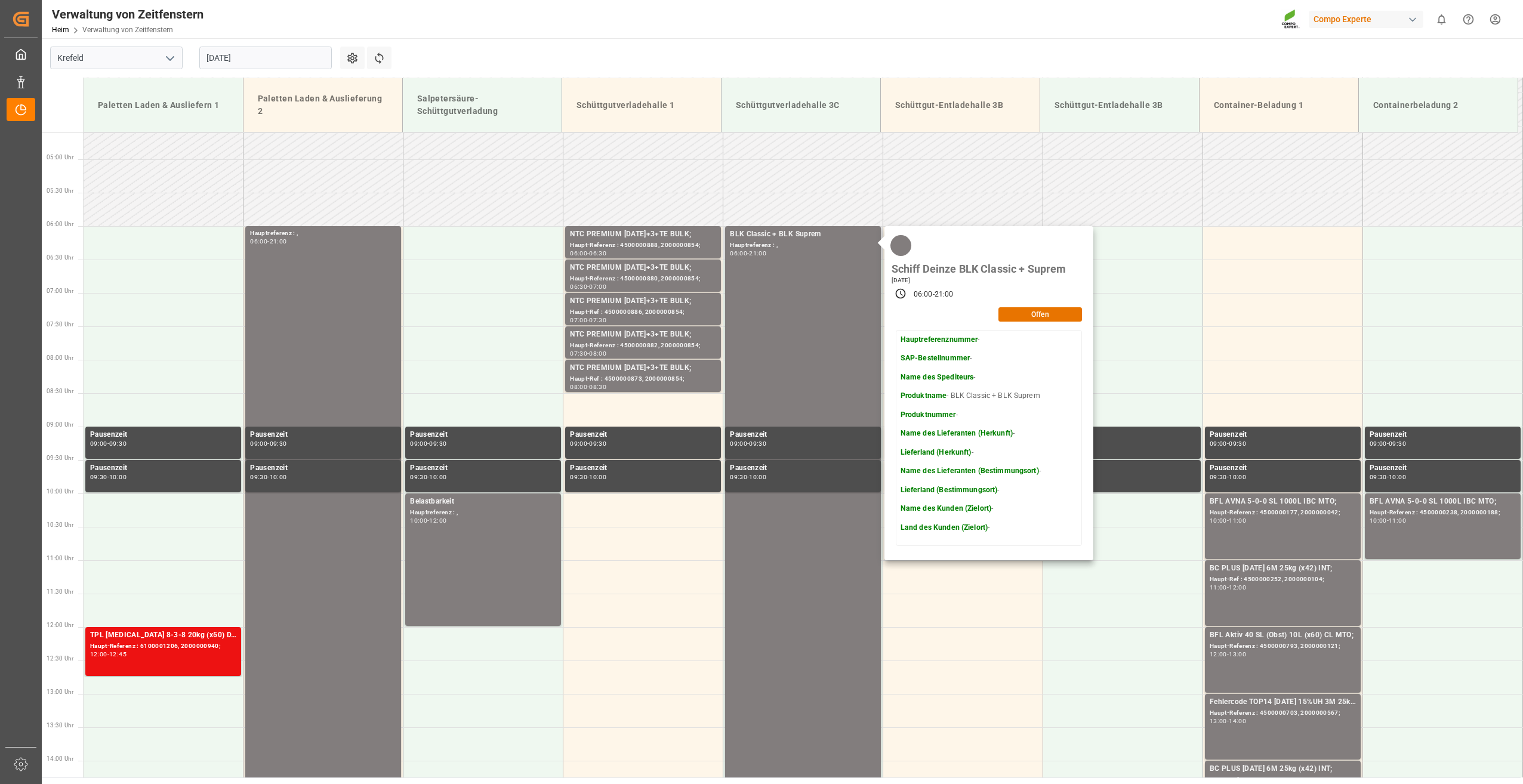
scroll to position [267, 0]
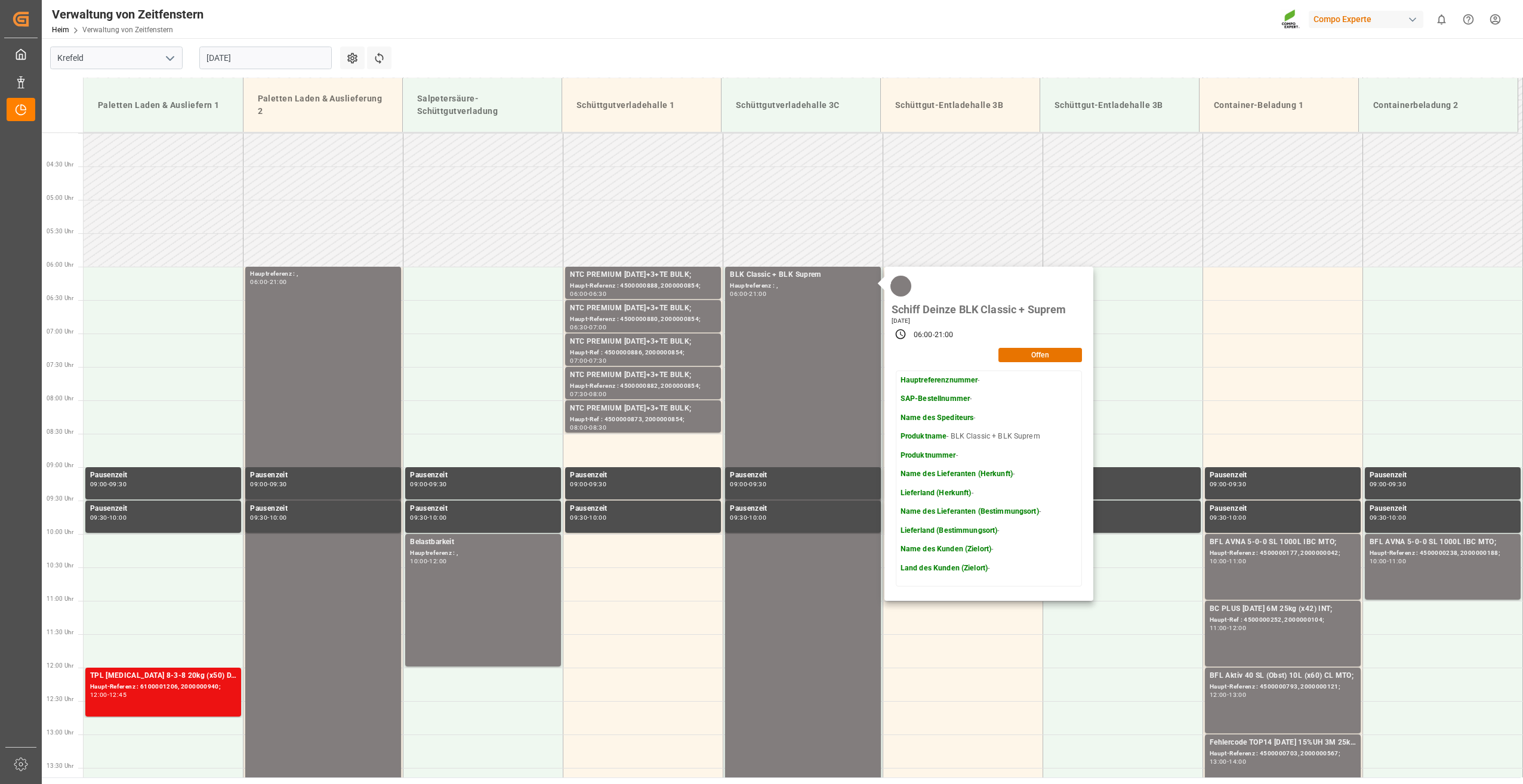
click at [271, 59] on input "19-08-2025" at bounding box center [265, 58] width 132 height 22
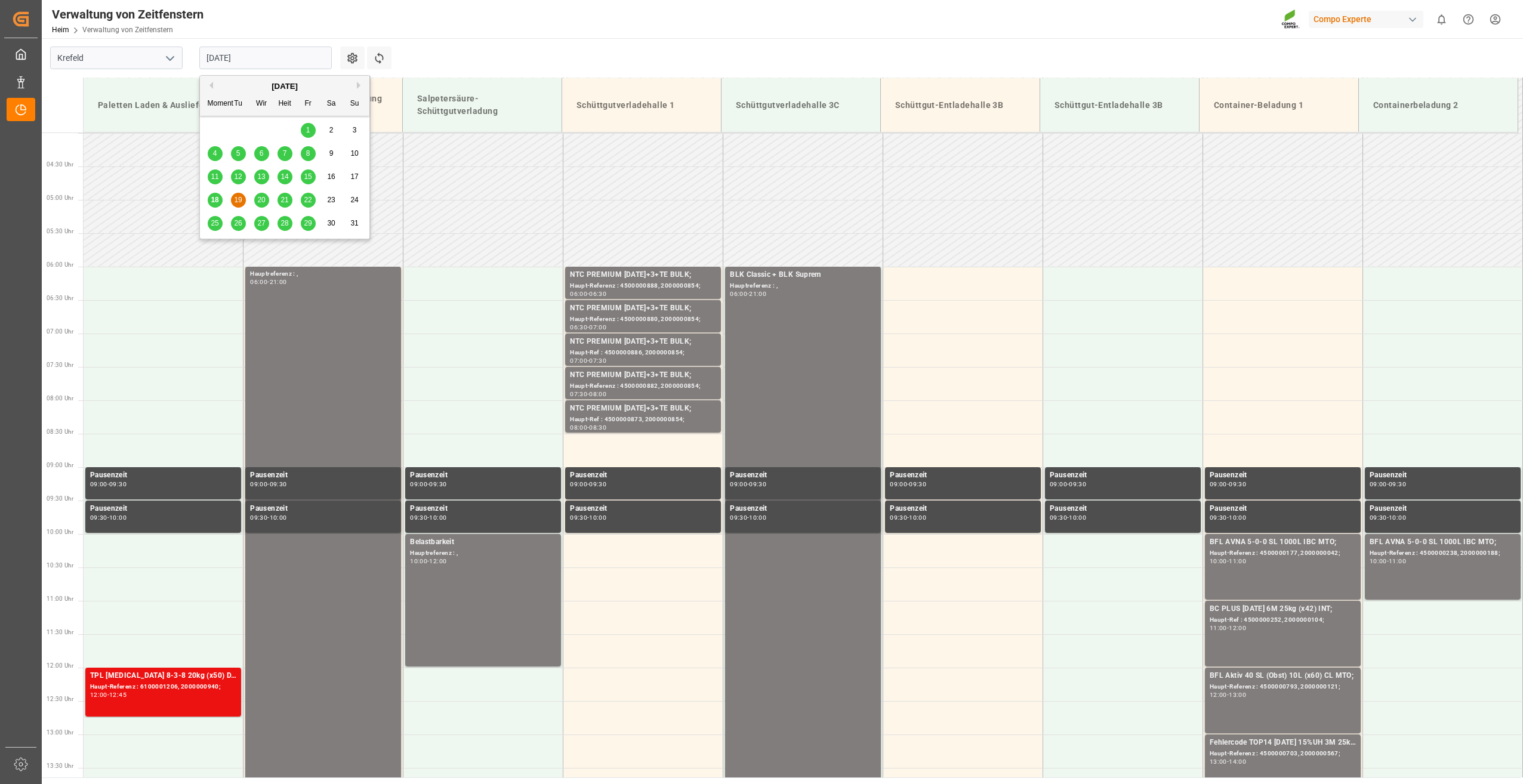
click at [258, 199] on span "20" at bounding box center [261, 200] width 7 height 8
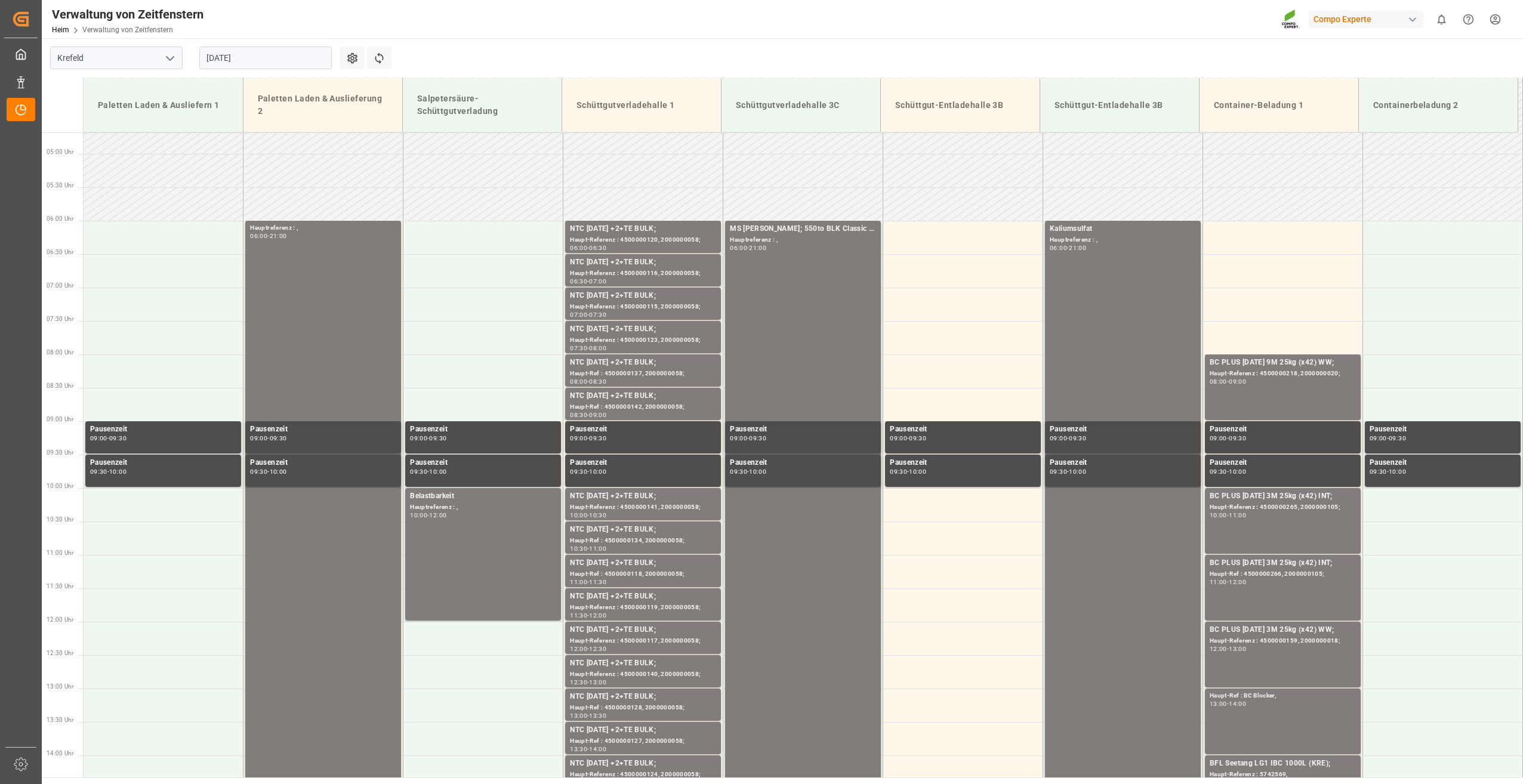
scroll to position [326, 0]
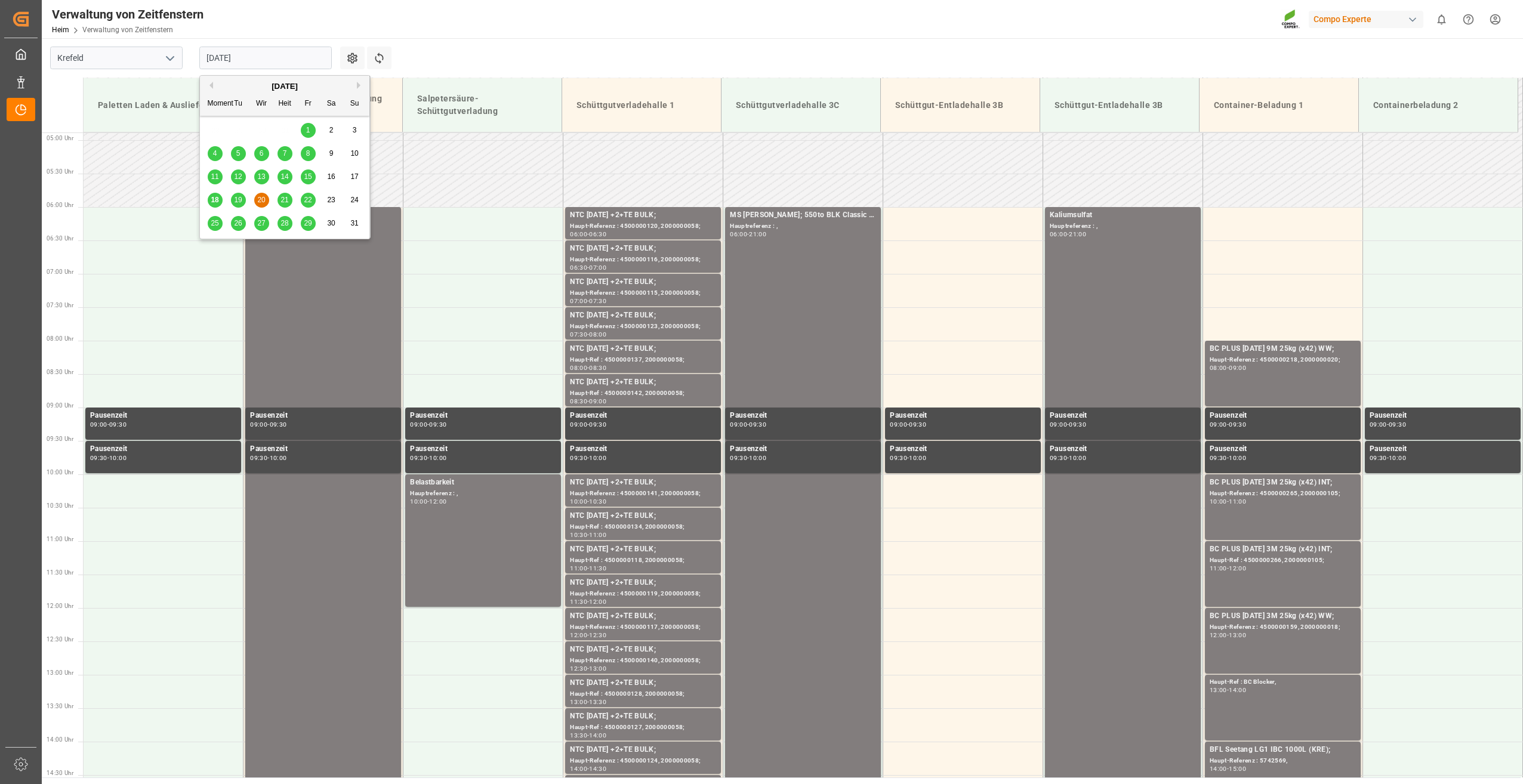
click at [286, 60] on input "20-08-2025" at bounding box center [265, 58] width 132 height 22
click at [288, 195] on div "21" at bounding box center [285, 200] width 15 height 14
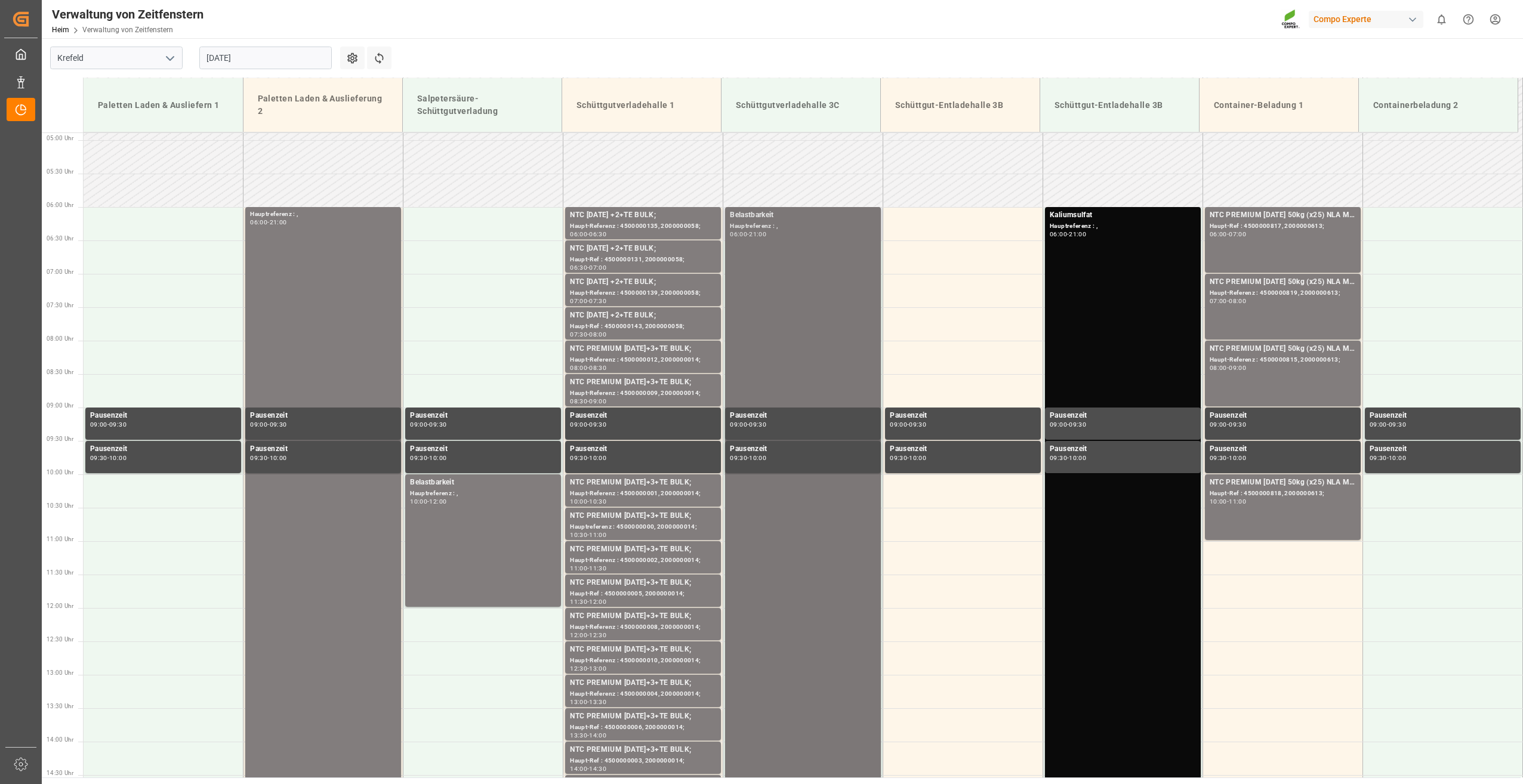
click at [786, 239] on div "Belastbarkeit Hauptreferenz : , 06:00 - 21:00" at bounding box center [803, 707] width 147 height 996
